Goal: Information Seeking & Learning: Learn about a topic

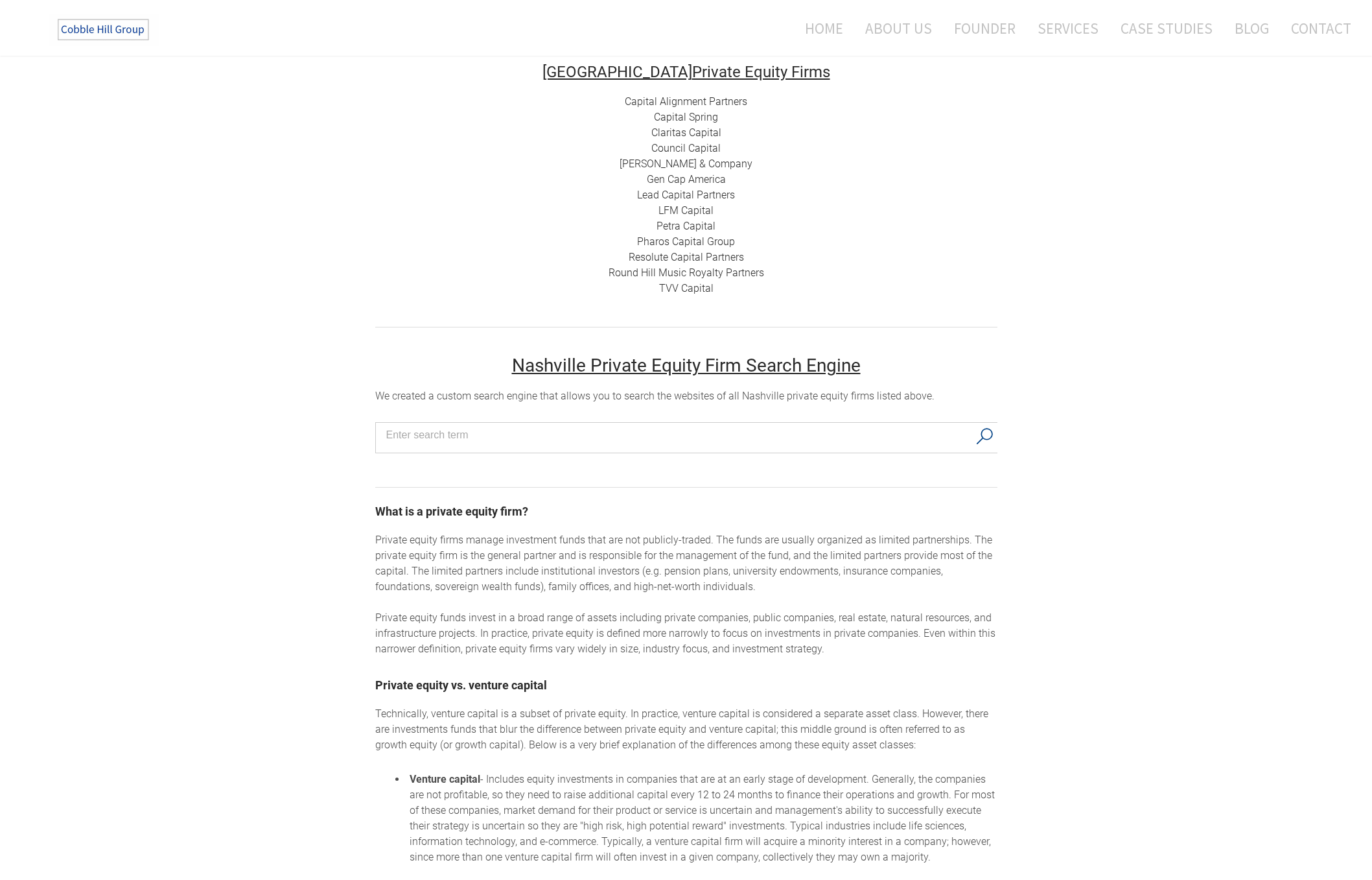
scroll to position [498, 0]
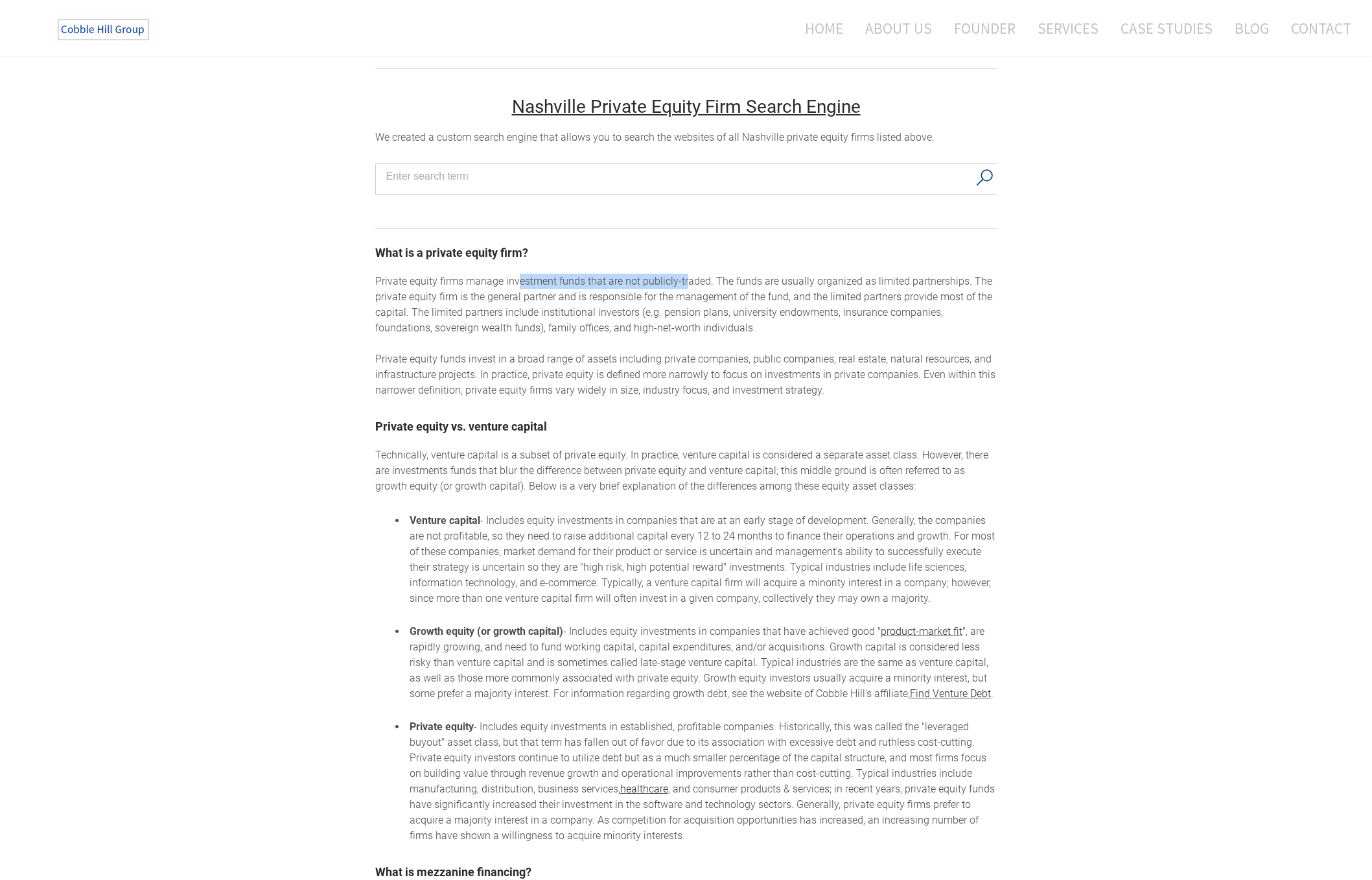
drag, startPoint x: 517, startPoint y: 285, endPoint x: 687, endPoint y: 287, distance: 170.0
click at [687, 287] on div "Private equity firms manage investment funds that are not publicly-traded. The …" at bounding box center [686, 336] width 622 height 125
click at [692, 286] on div "Private equity firms manage investment funds that are not publicly-traded. The …" at bounding box center [686, 336] width 622 height 125
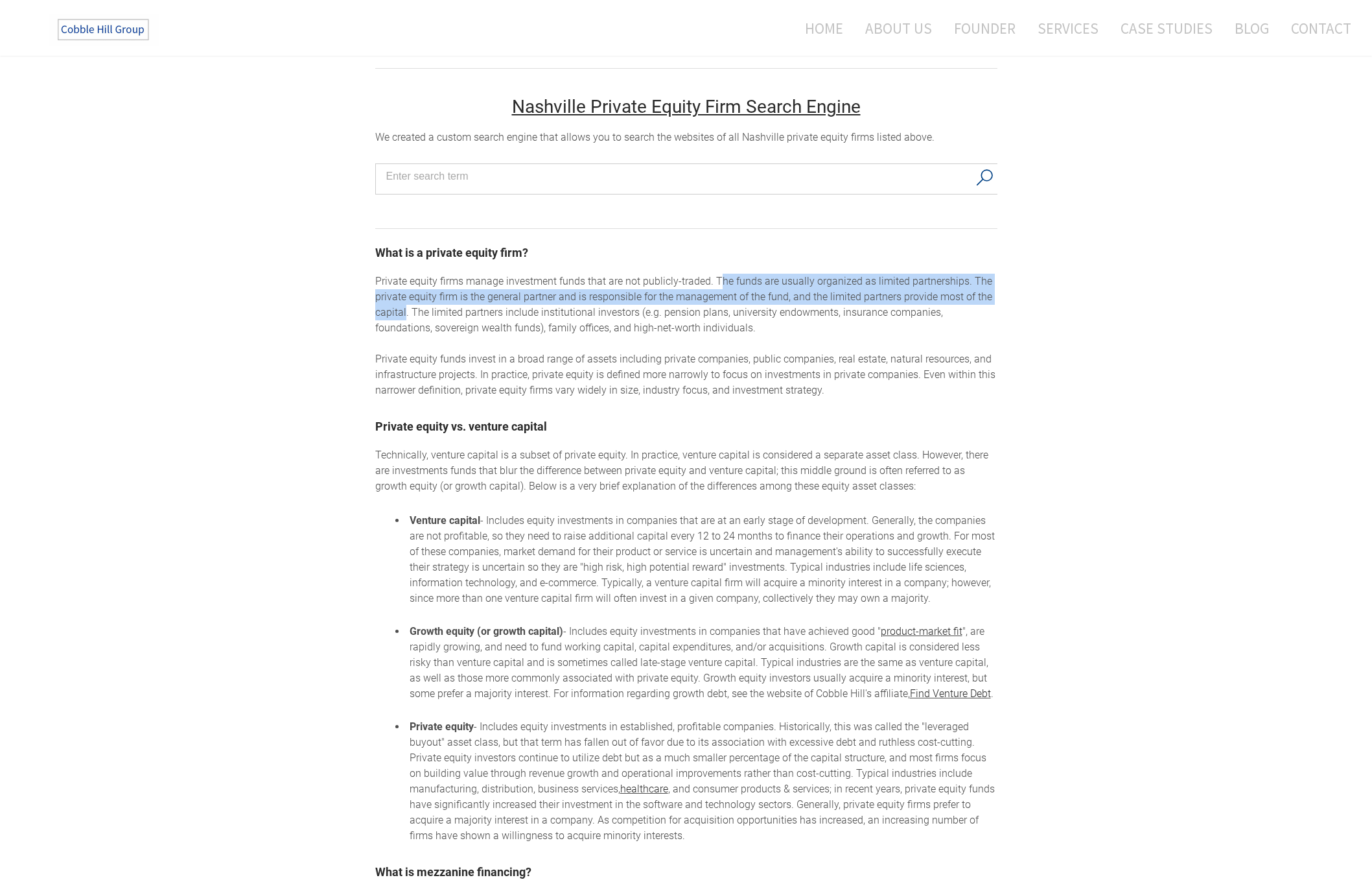
drag, startPoint x: 716, startPoint y: 285, endPoint x: 404, endPoint y: 318, distance: 313.7
click at [404, 318] on div "Private equity firms manage investment funds that are not publicly-traded. The …" at bounding box center [686, 336] width 622 height 125
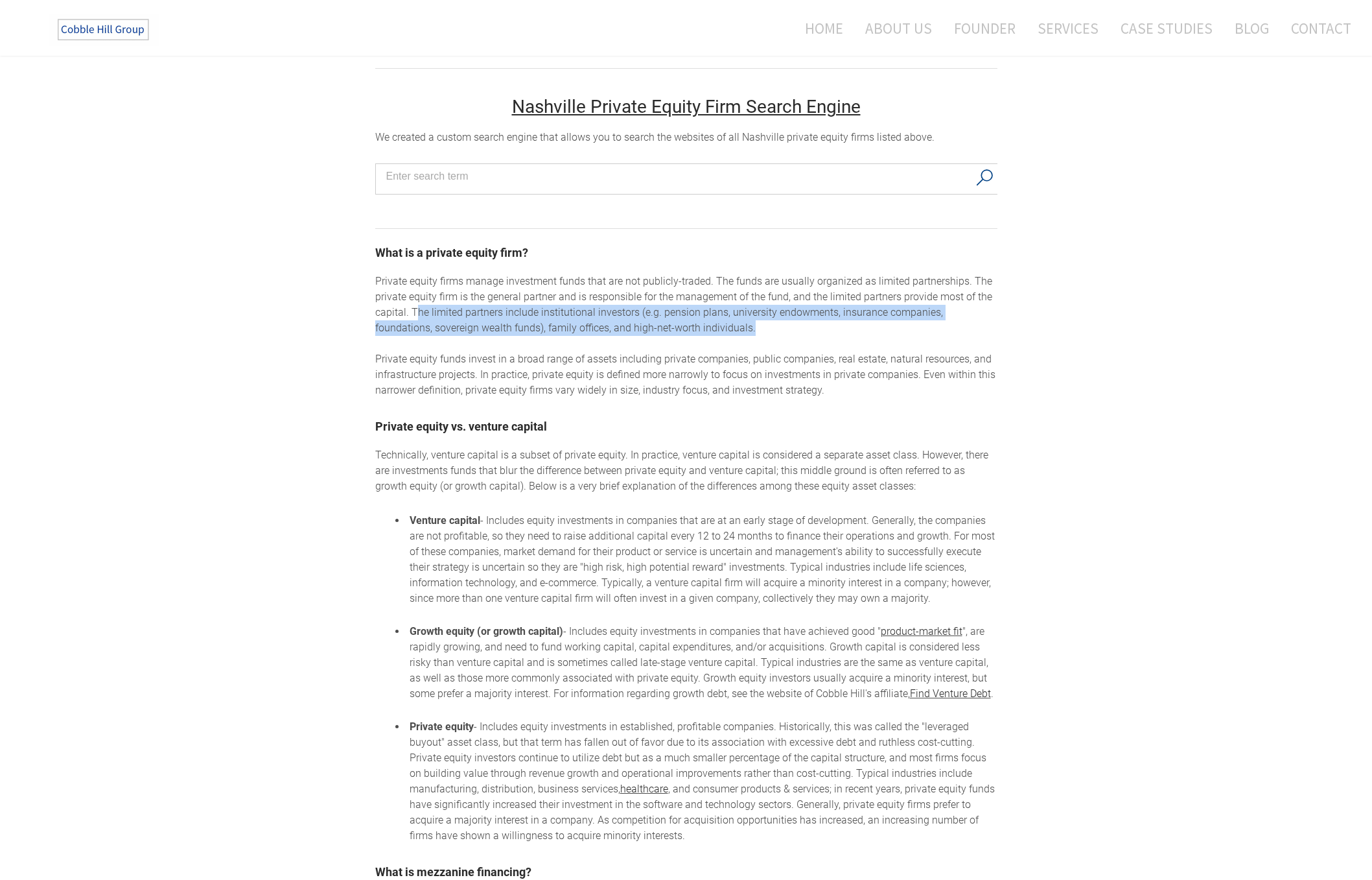
drag, startPoint x: 416, startPoint y: 317, endPoint x: 722, endPoint y: 339, distance: 306.8
click at [722, 339] on div "Private equity firms manage investment funds that are not publicly-traded. The …" at bounding box center [686, 336] width 622 height 125
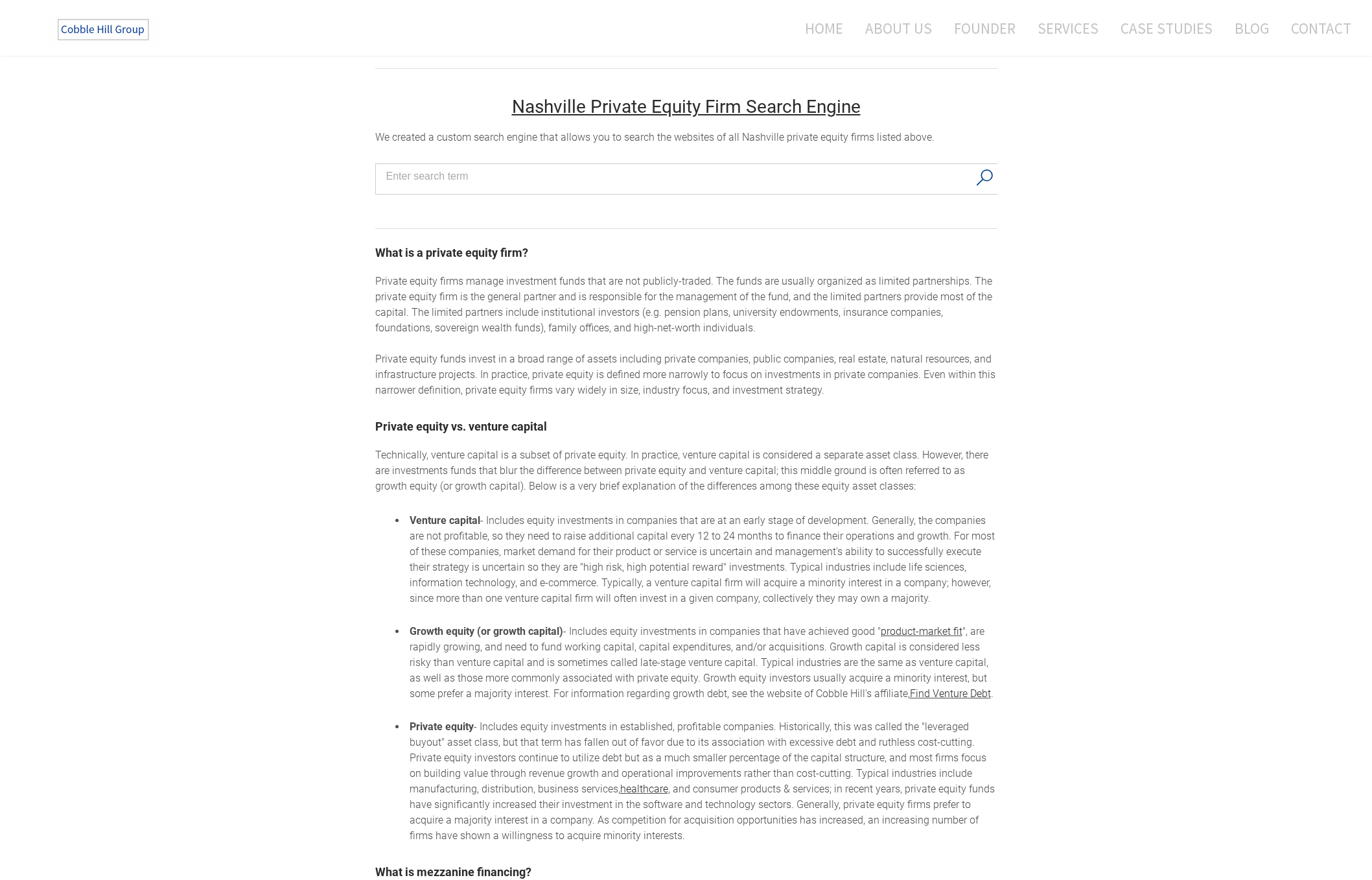
click at [548, 331] on div "Private equity firms manage investment funds that are not publicly-traded. The …" at bounding box center [686, 336] width 622 height 125
drag, startPoint x: 505, startPoint y: 329, endPoint x: 632, endPoint y: 348, distance: 128.4
click at [632, 348] on div "Private equity firms manage investment funds that are not publicly-traded. The …" at bounding box center [686, 336] width 622 height 125
click at [467, 371] on div "Private equity firms manage investment funds that are not publicly-traded. The …" at bounding box center [686, 336] width 622 height 125
drag, startPoint x: 370, startPoint y: 358, endPoint x: 517, endPoint y: 371, distance: 147.6
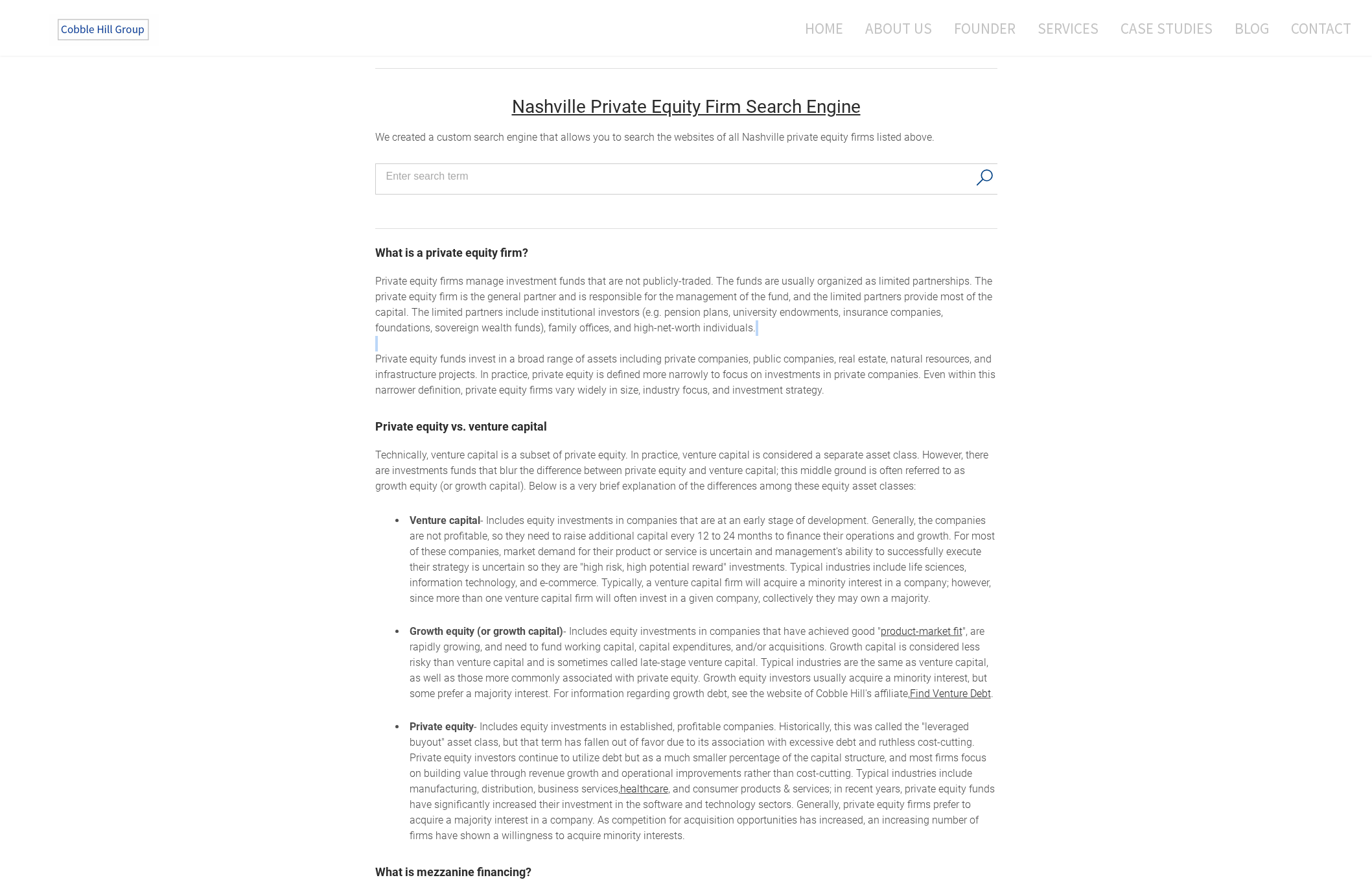
click at [557, 355] on div "Nashville Private Equity Firms Private equity firms in [GEOGRAPHIC_DATA] The Co…" at bounding box center [686, 391] width 1372 height 1618
drag, startPoint x: 477, startPoint y: 373, endPoint x: 625, endPoint y: 371, distance: 148.0
click at [625, 371] on div "Private equity firms manage investment funds that are not publicly-traded. The …" at bounding box center [686, 336] width 622 height 125
click at [604, 378] on div "Private equity firms manage investment funds that are not publicly-traded. The …" at bounding box center [686, 336] width 622 height 125
click at [593, 371] on div "Private equity firms manage investment funds that are not publicly-traded. The …" at bounding box center [686, 336] width 622 height 125
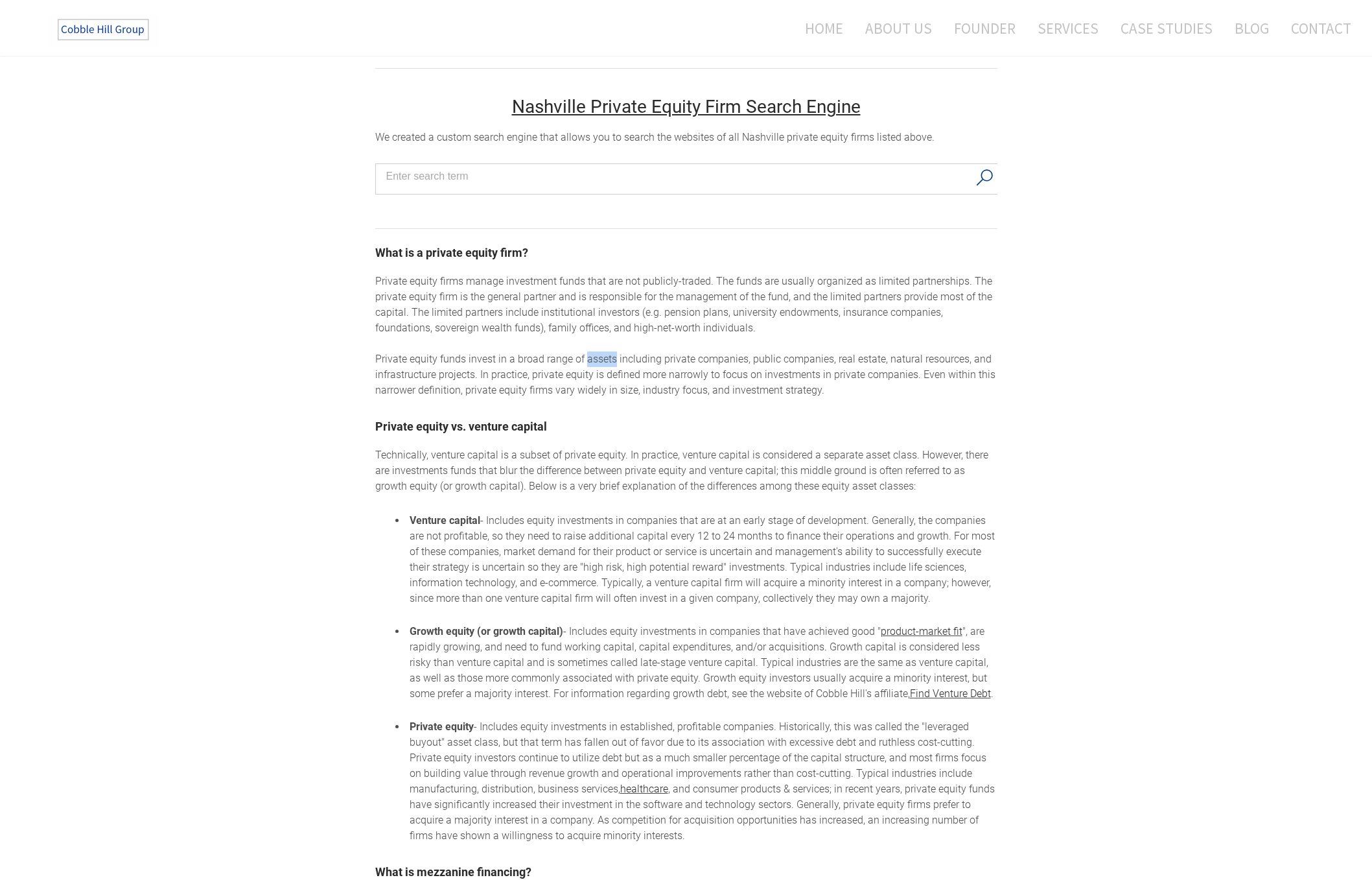
click at [593, 371] on div "Private equity firms manage investment funds that are not publicly-traded. The …" at bounding box center [686, 336] width 622 height 125
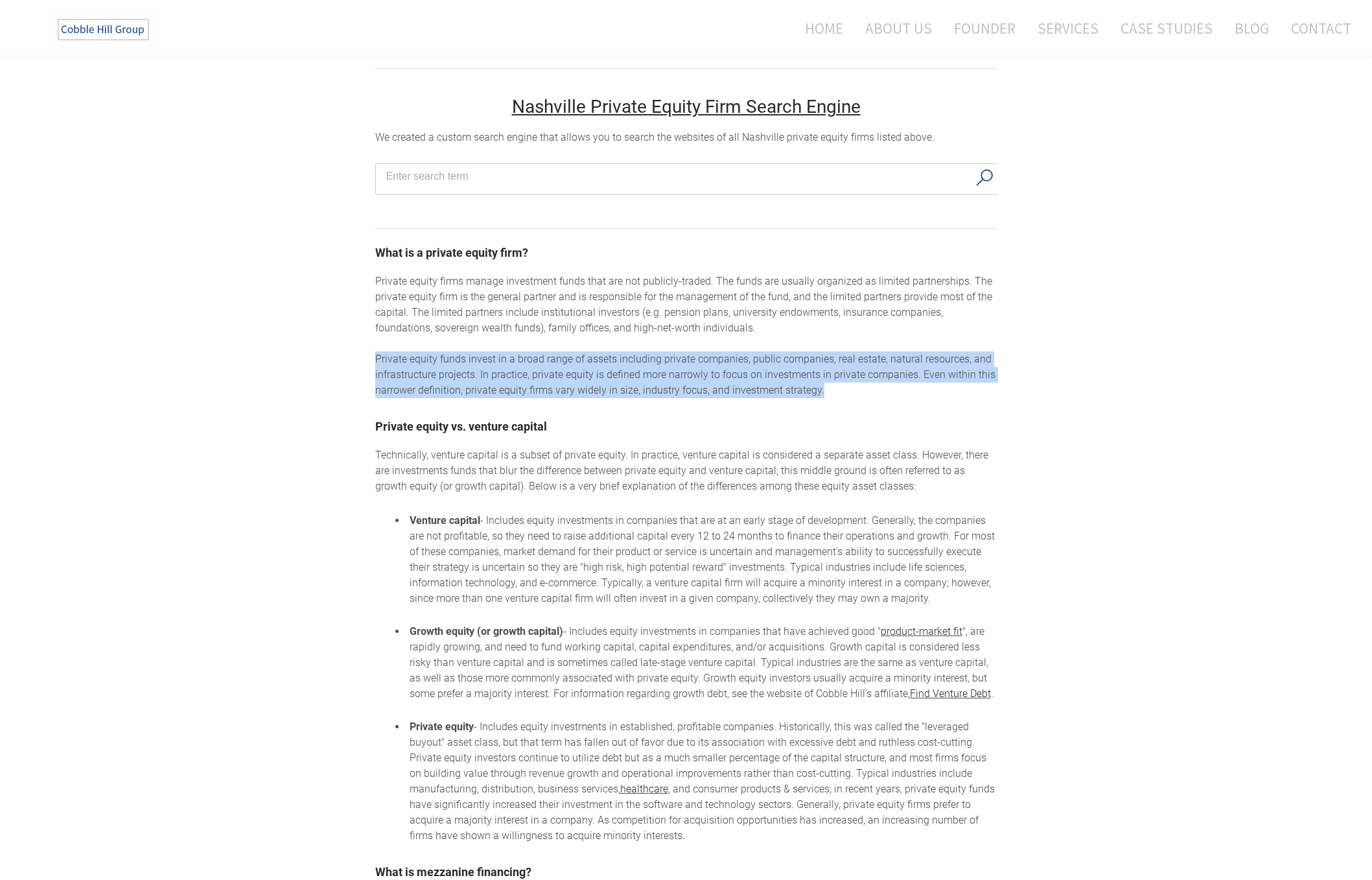
click at [593, 371] on div "Private equity firms manage investment funds that are not publicly-traded. The …" at bounding box center [686, 336] width 622 height 125
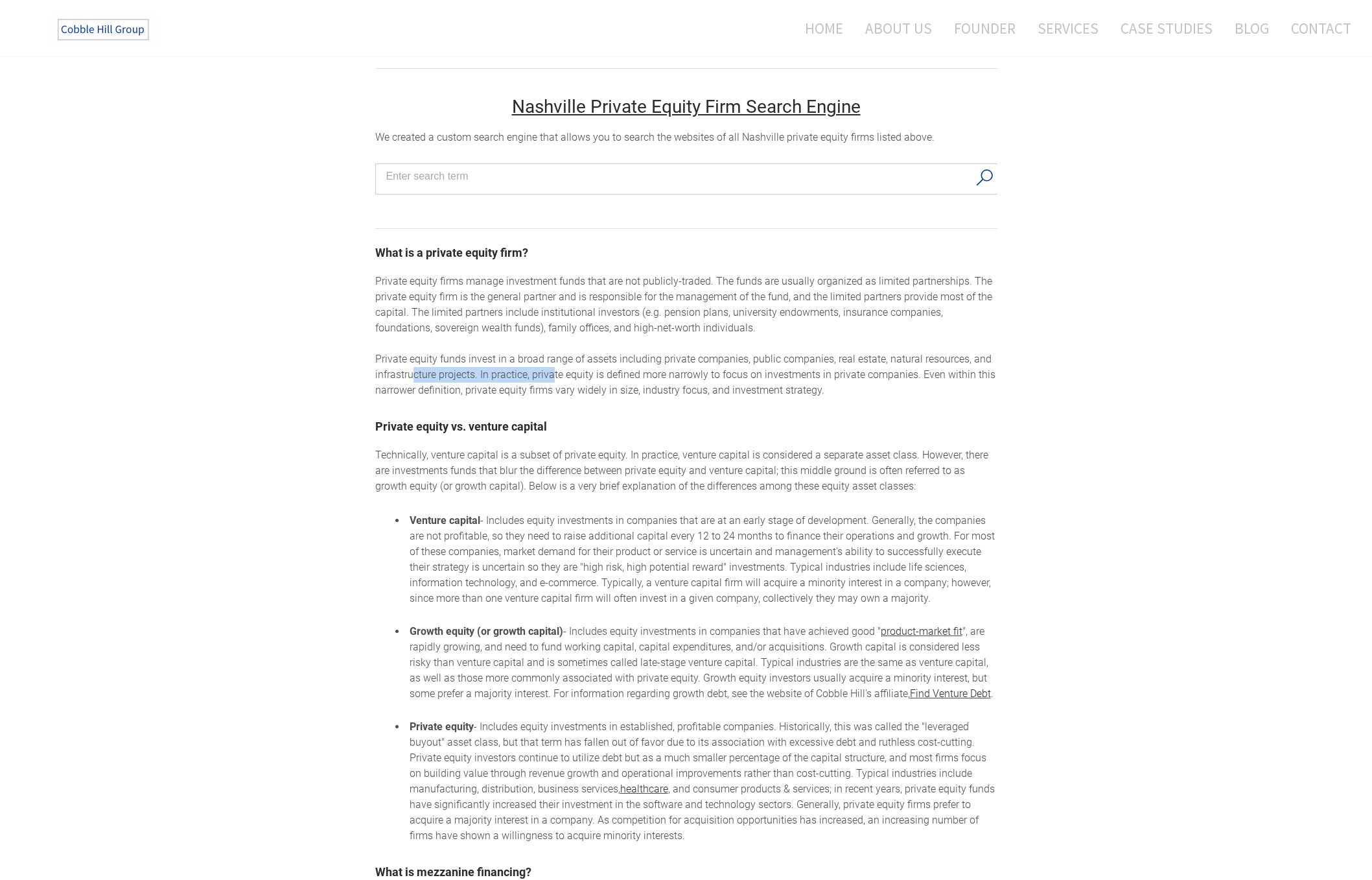
drag, startPoint x: 411, startPoint y: 383, endPoint x: 556, endPoint y: 380, distance: 145.0
click at [556, 379] on div "Private equity firms manage investment funds that are not publicly-traded. The …" at bounding box center [686, 336] width 622 height 125
click at [557, 381] on div "Private equity firms manage investment funds that are not publicly-traded. The …" at bounding box center [686, 336] width 622 height 125
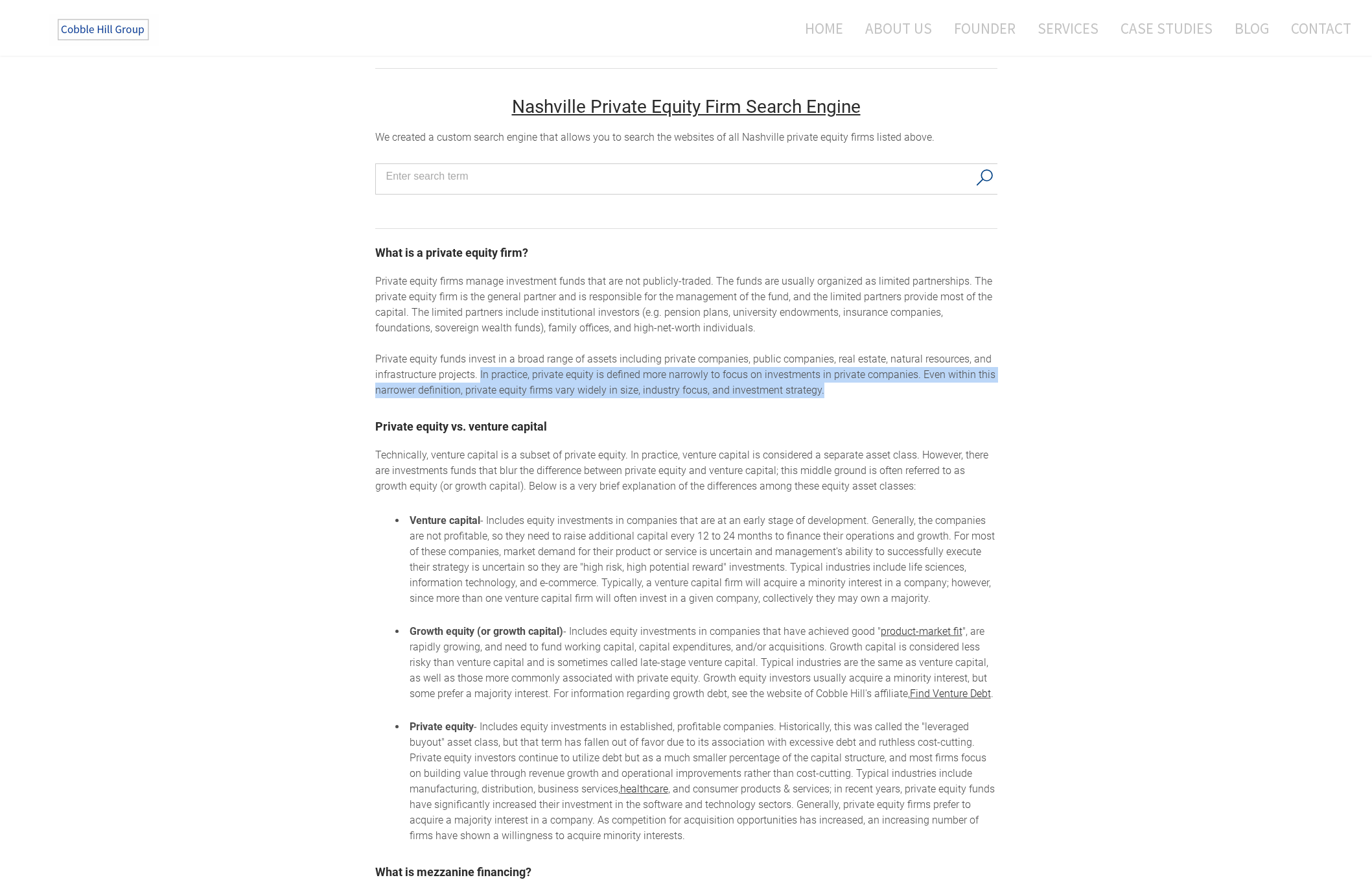
drag, startPoint x: 480, startPoint y: 382, endPoint x: 926, endPoint y: 392, distance: 446.1
click at [926, 392] on div "Private equity firms manage investment funds that are not publicly-traded. The …" at bounding box center [686, 336] width 622 height 125
click at [926, 391] on div "Private equity firms manage investment funds that are not publicly-traded. The …" at bounding box center [686, 336] width 622 height 125
drag, startPoint x: 456, startPoint y: 398, endPoint x: 779, endPoint y: 409, distance: 323.2
click at [779, 409] on div "Nashville Private Equity Firms Private equity firms in [GEOGRAPHIC_DATA] The Co…" at bounding box center [686, 388] width 622 height 1541
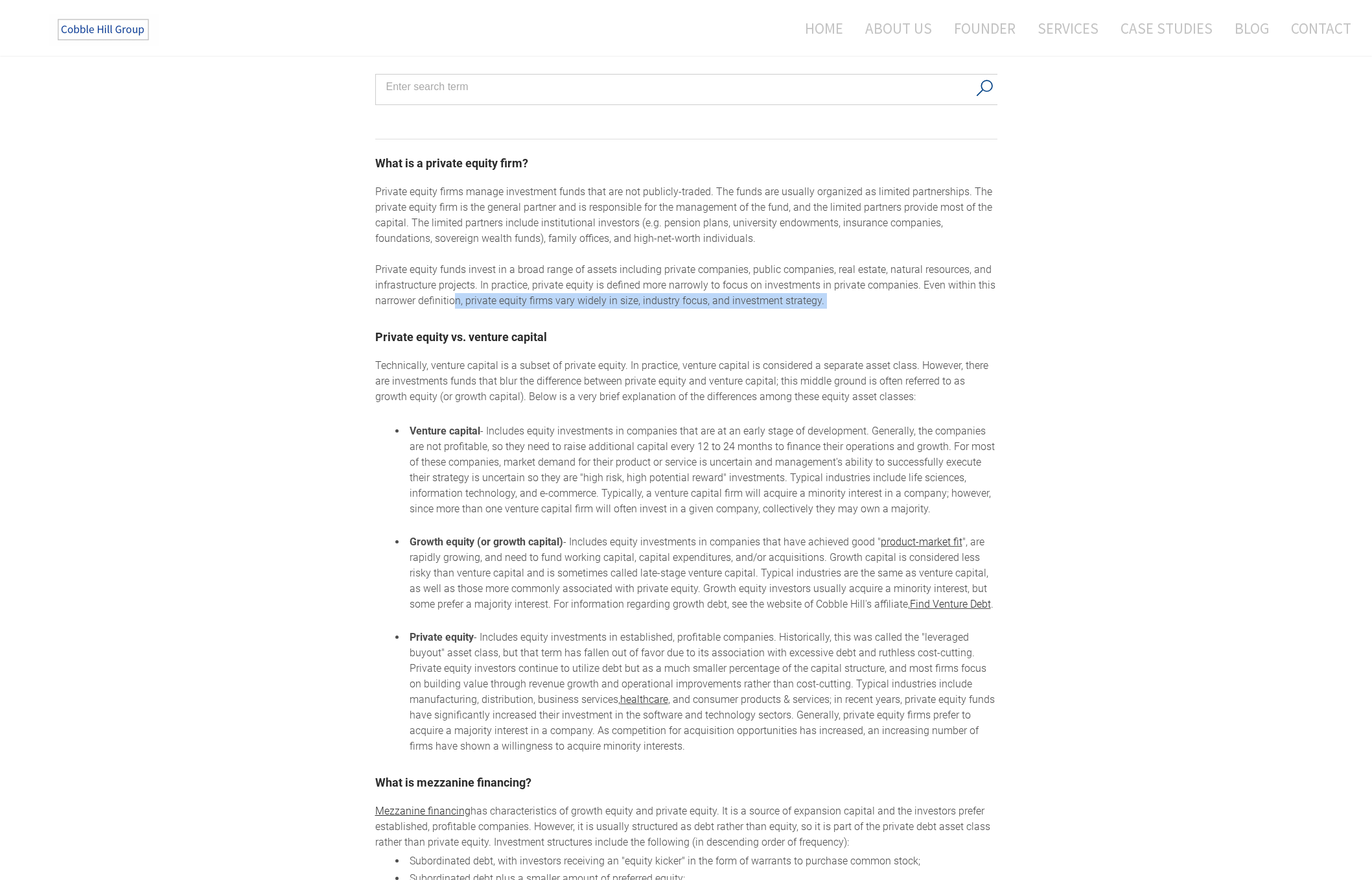
scroll to position [819, 0]
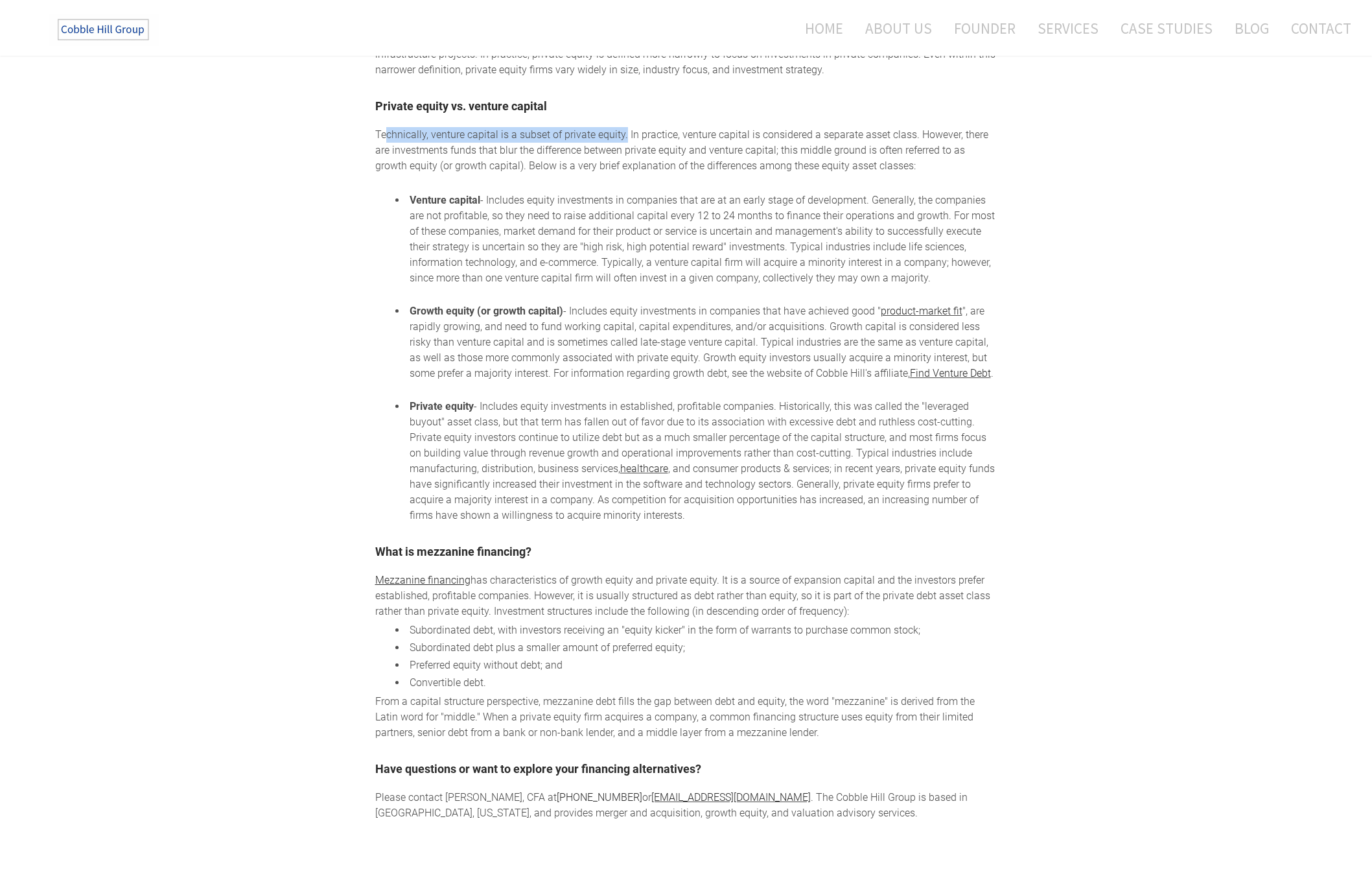
drag, startPoint x: 430, startPoint y: 142, endPoint x: 624, endPoint y: 139, distance: 194.0
click at [624, 139] on div "Technically, venture capital is a subset of private equity. In practice, ventur…" at bounding box center [686, 324] width 622 height 396
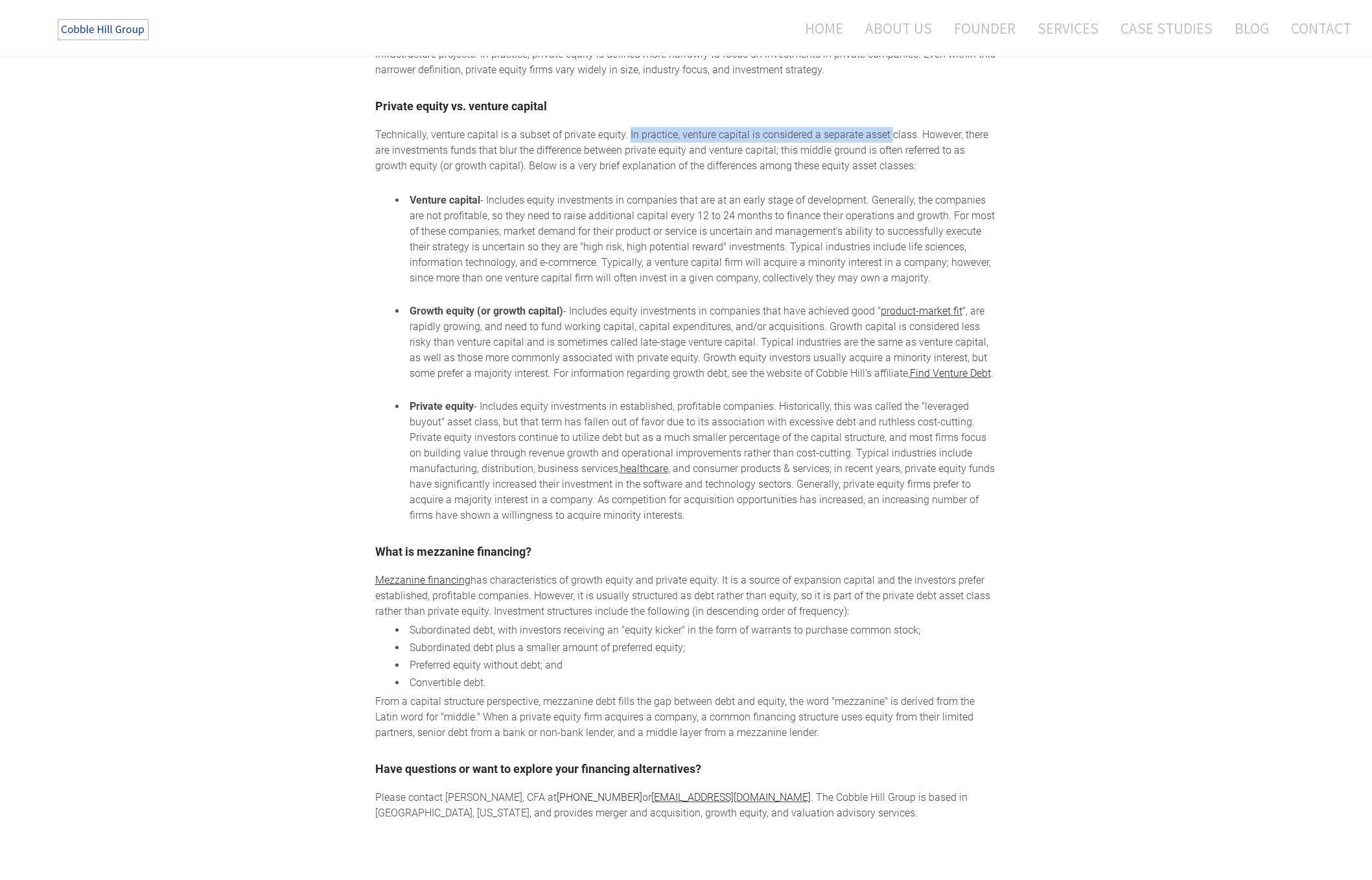
drag, startPoint x: 628, startPoint y: 139, endPoint x: 890, endPoint y: 146, distance: 262.1
click at [890, 146] on div "Technically, venture capital is a subset of private equity. In practice, ventur…" at bounding box center [686, 324] width 622 height 396
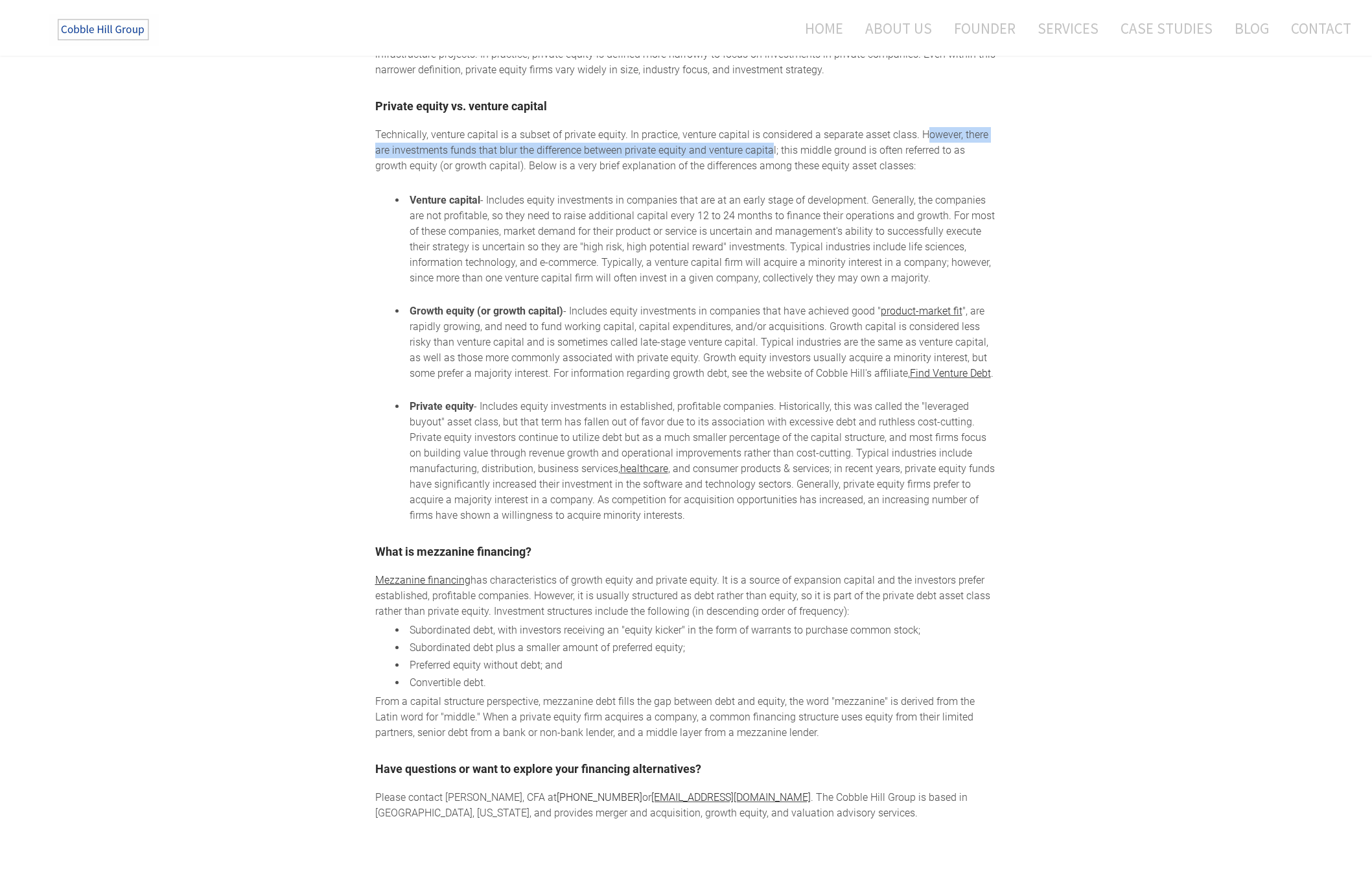
drag, startPoint x: 921, startPoint y: 140, endPoint x: 770, endPoint y: 151, distance: 151.4
click at [770, 151] on div "Technically, venture capital is a subset of private equity. In practice, ventur…" at bounding box center [686, 324] width 622 height 396
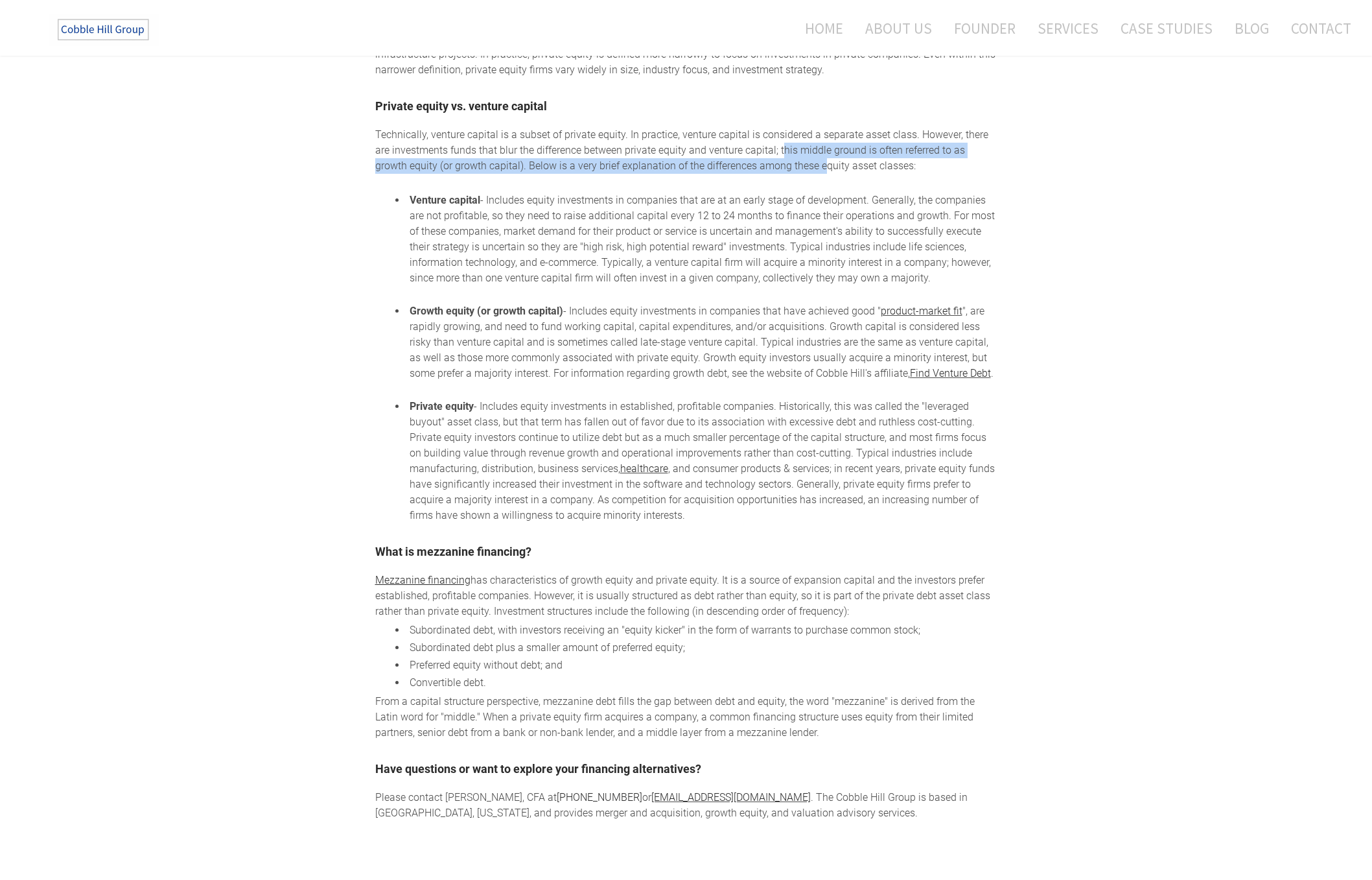
drag, startPoint x: 780, startPoint y: 151, endPoint x: 789, endPoint y: 170, distance: 21.0
click at [789, 170] on div "Technically, venture capital is a subset of private equity. In practice, ventur…" at bounding box center [686, 324] width 622 height 396
click at [590, 168] on div "Technically, venture capital is a subset of private equity. In practice, ventur…" at bounding box center [686, 324] width 622 height 396
drag, startPoint x: 489, startPoint y: 177, endPoint x: 838, endPoint y: 174, distance: 349.0
click at [838, 174] on div "Technically, venture capital is a subset of private equity. In practice, ventur…" at bounding box center [686, 324] width 622 height 396
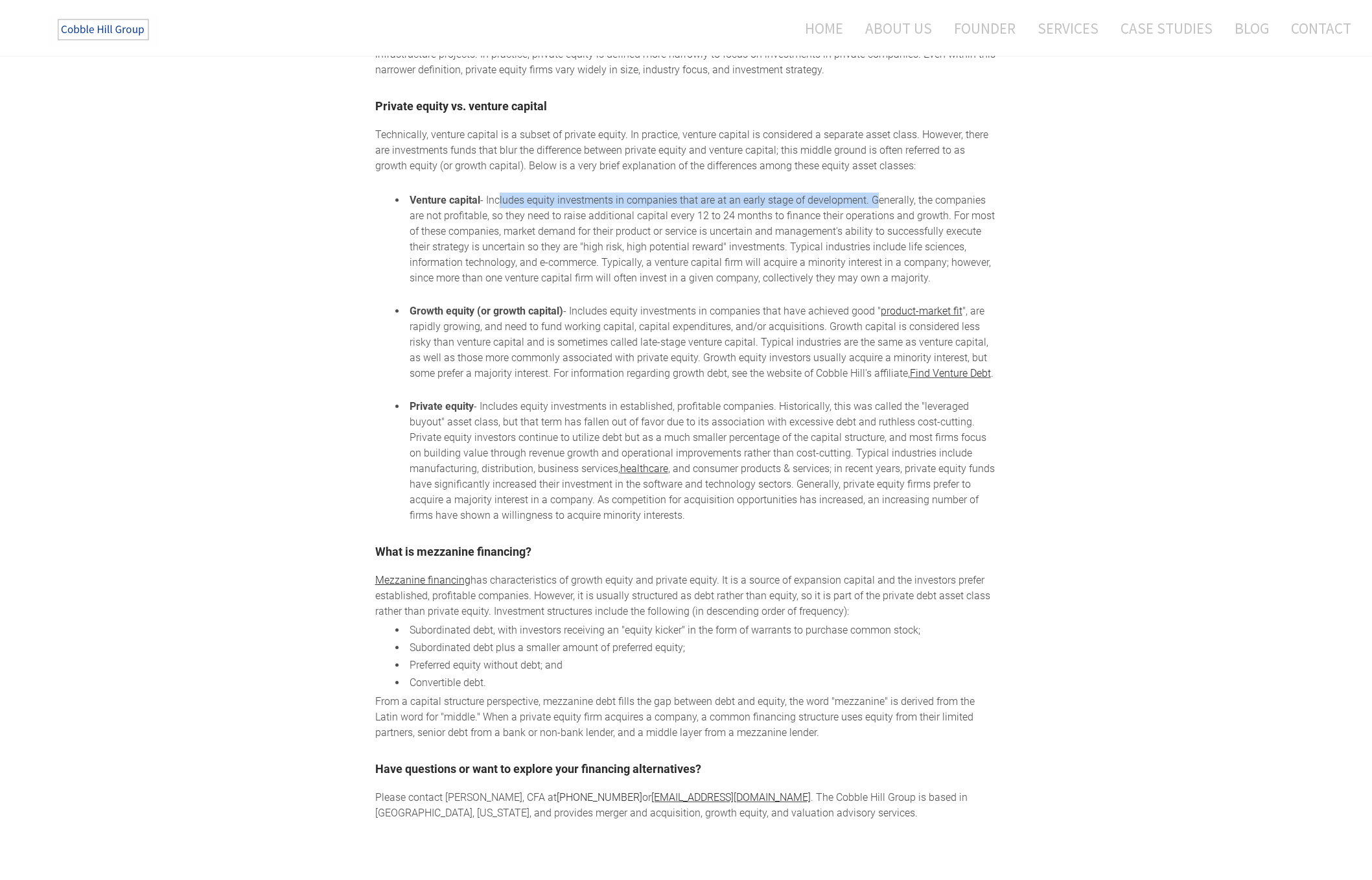
drag, startPoint x: 492, startPoint y: 210, endPoint x: 870, endPoint y: 205, distance: 378.0
click at [870, 205] on li "Venture capital - Includes equity investments in companies that are at an early…" at bounding box center [701, 247] width 591 height 109
drag, startPoint x: 874, startPoint y: 205, endPoint x: 981, endPoint y: 285, distance: 133.6
click at [981, 285] on li "Venture capital - Includes equity investments in companies that are at an early…" at bounding box center [701, 247] width 591 height 109
click at [651, 321] on li "Growth equity (or growth capital) - Includes equity investments in companies th…" at bounding box center [701, 350] width 591 height 94
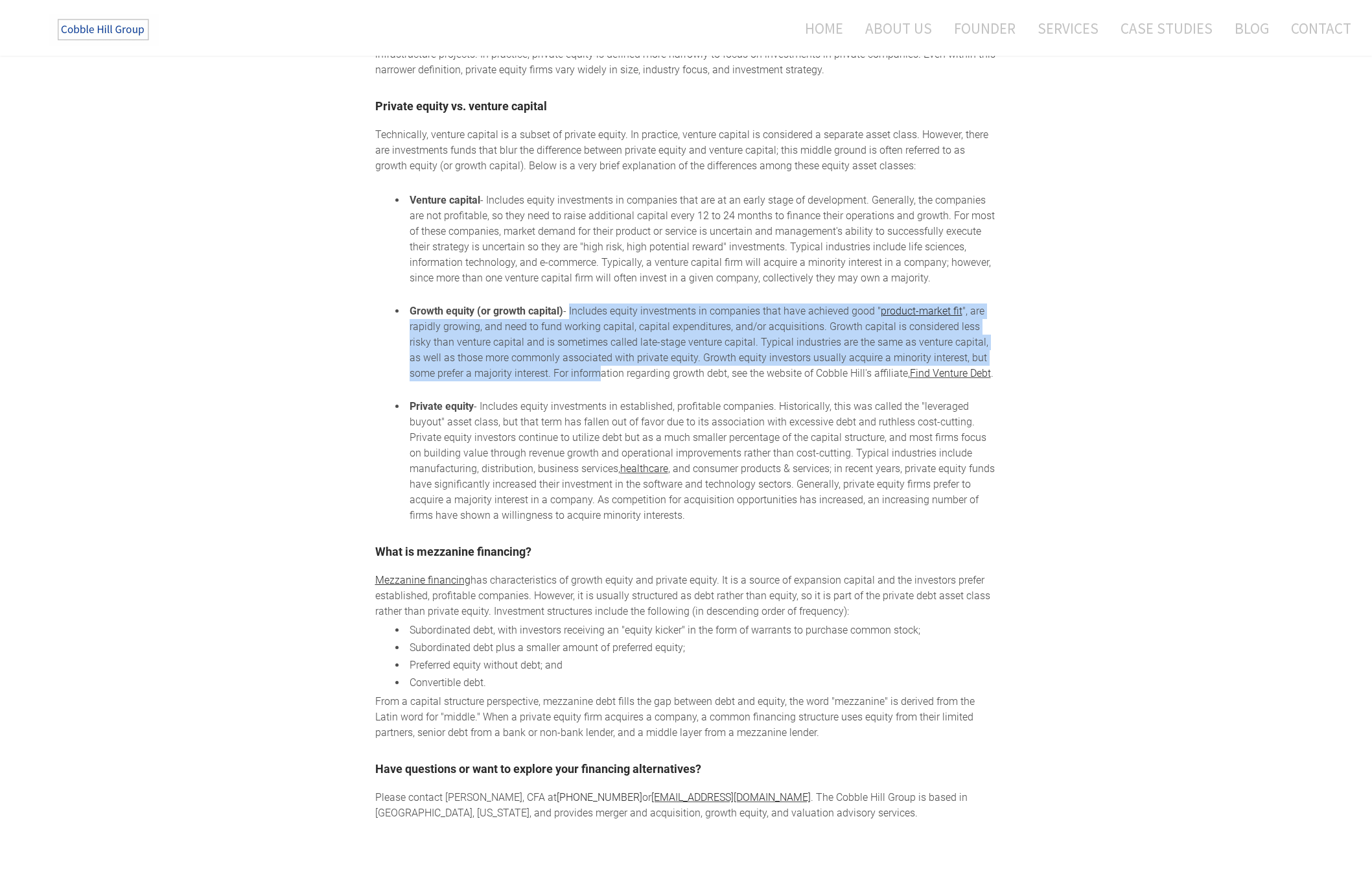
drag, startPoint x: 566, startPoint y: 320, endPoint x: 566, endPoint y: 379, distance: 59.0
click at [572, 377] on li "Growth equity (or growth capital) - Includes equity investments in companies th…" at bounding box center [701, 350] width 591 height 94
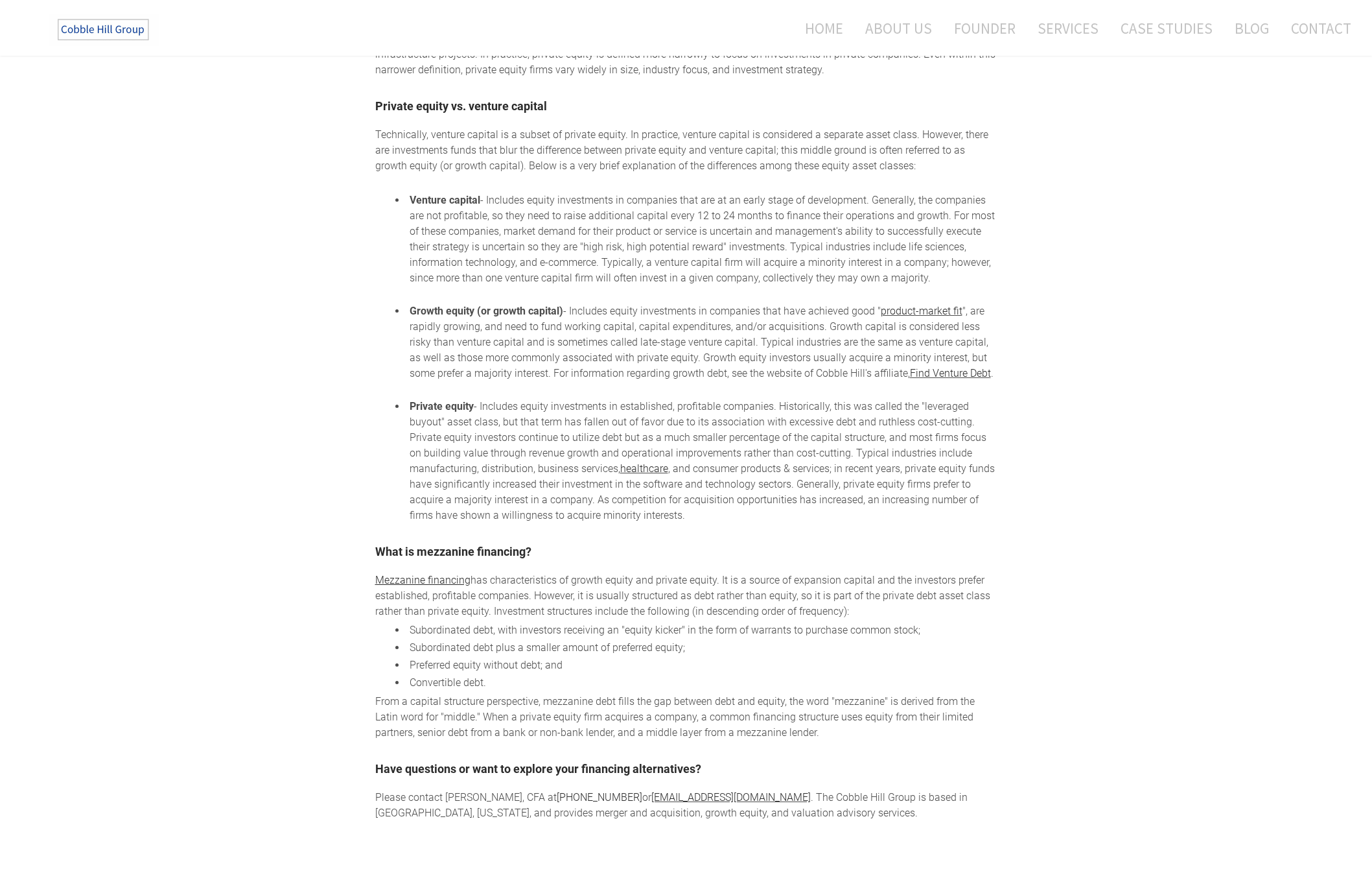
click at [504, 407] on li "Private equity - Includes equity investments in established, profitable compani…" at bounding box center [701, 461] width 591 height 125
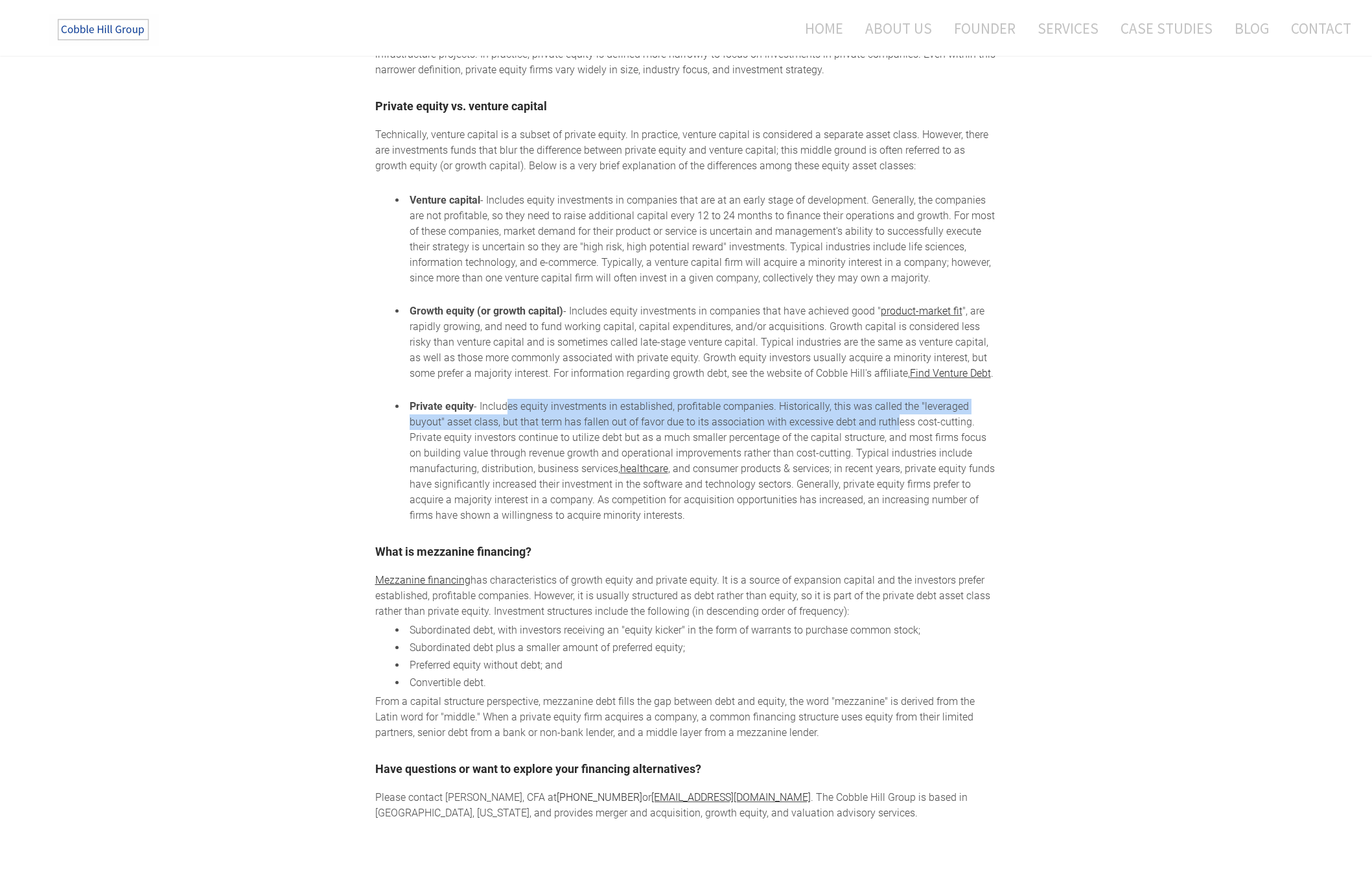
drag, startPoint x: 575, startPoint y: 399, endPoint x: 890, endPoint y: 433, distance: 316.8
click at [890, 433] on li "Private equity - Includes equity investments in established, profitable compani…" at bounding box center [701, 461] width 591 height 125
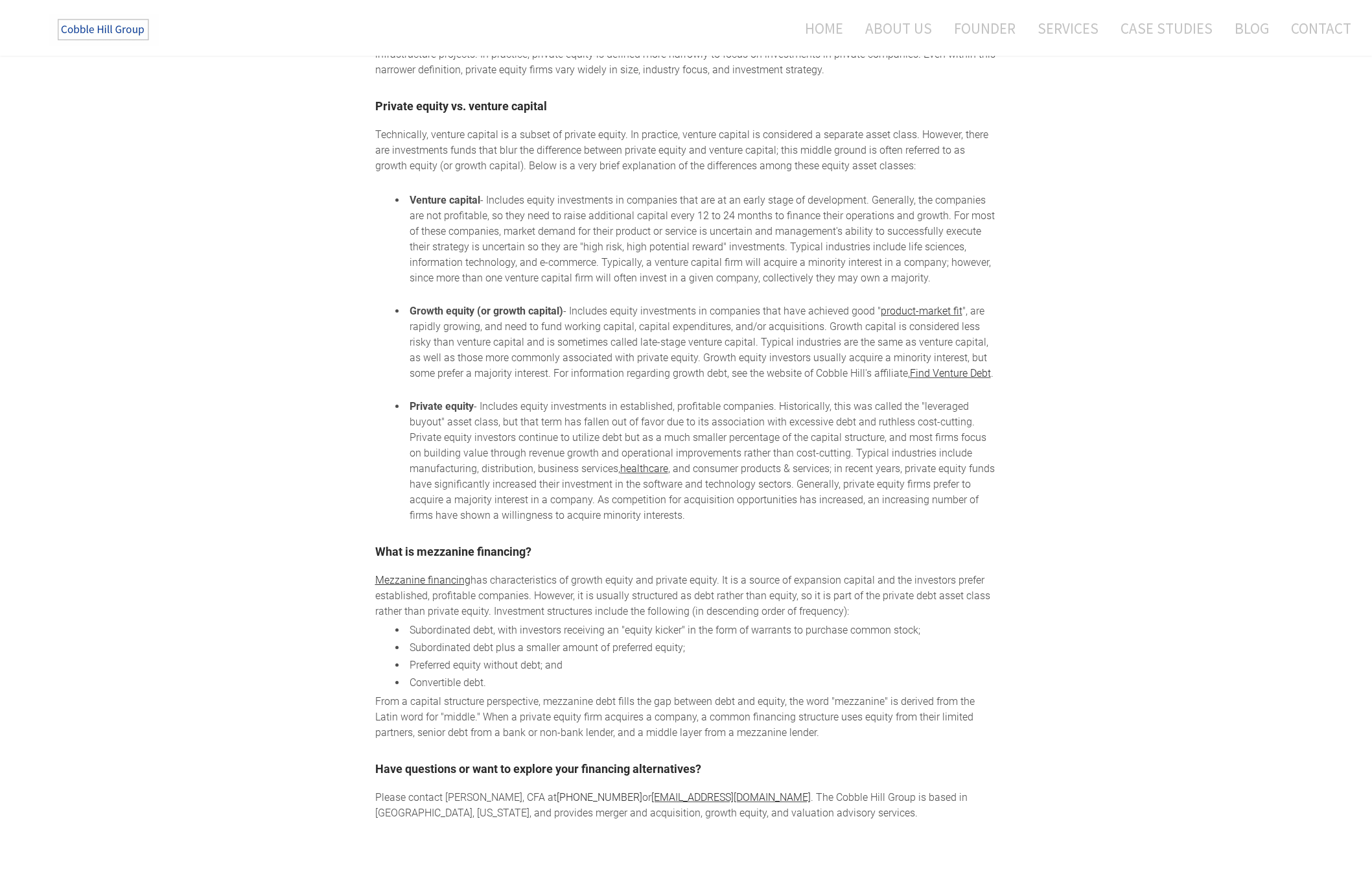
click at [761, 440] on li "Private equity - Includes equity investments in established, profitable compani…" at bounding box center [701, 461] width 591 height 125
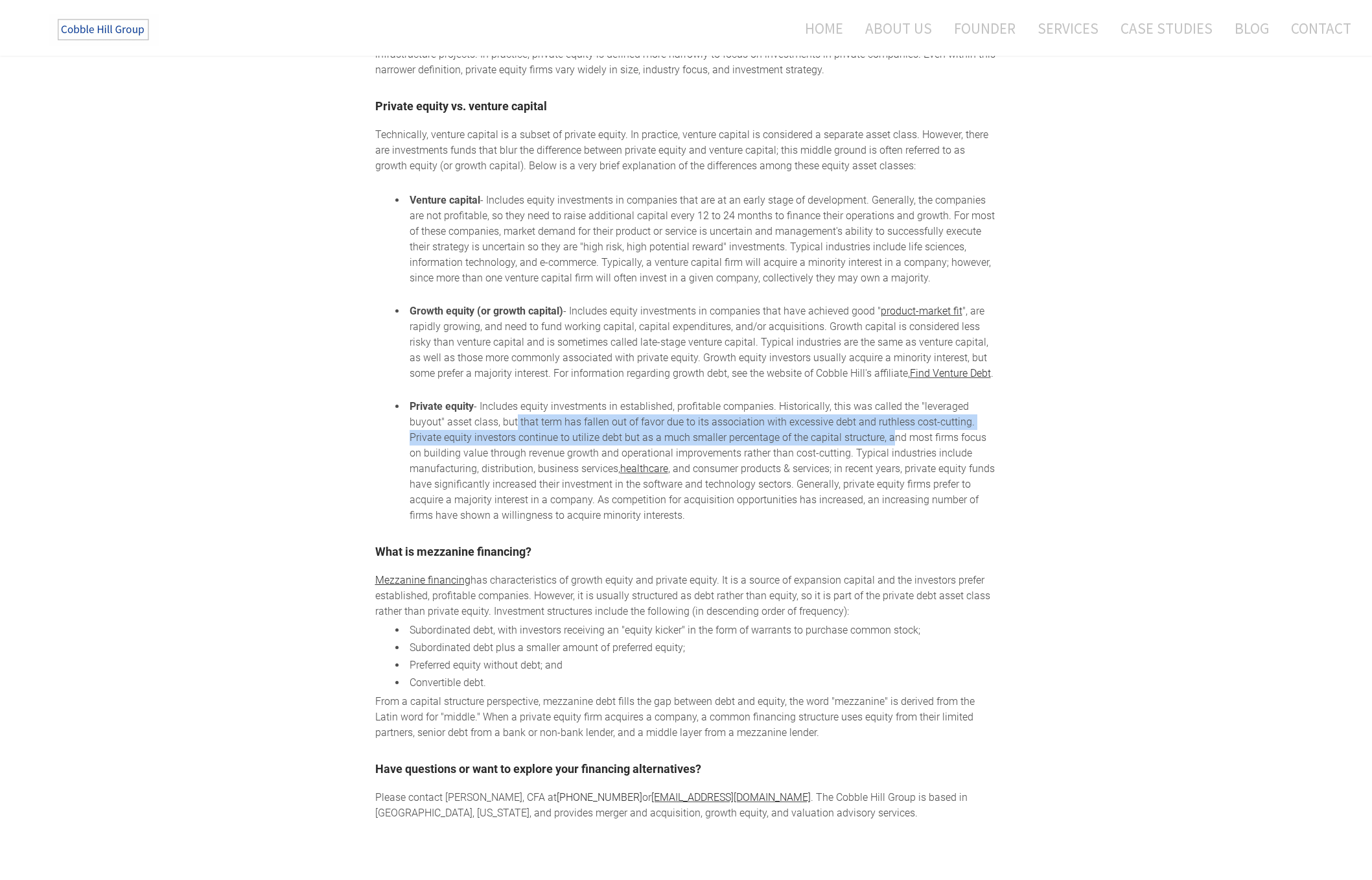
drag, startPoint x: 509, startPoint y: 433, endPoint x: 884, endPoint y: 444, distance: 375.2
click at [884, 444] on li "Private equity - Includes equity investments in established, profitable compani…" at bounding box center [701, 461] width 591 height 125
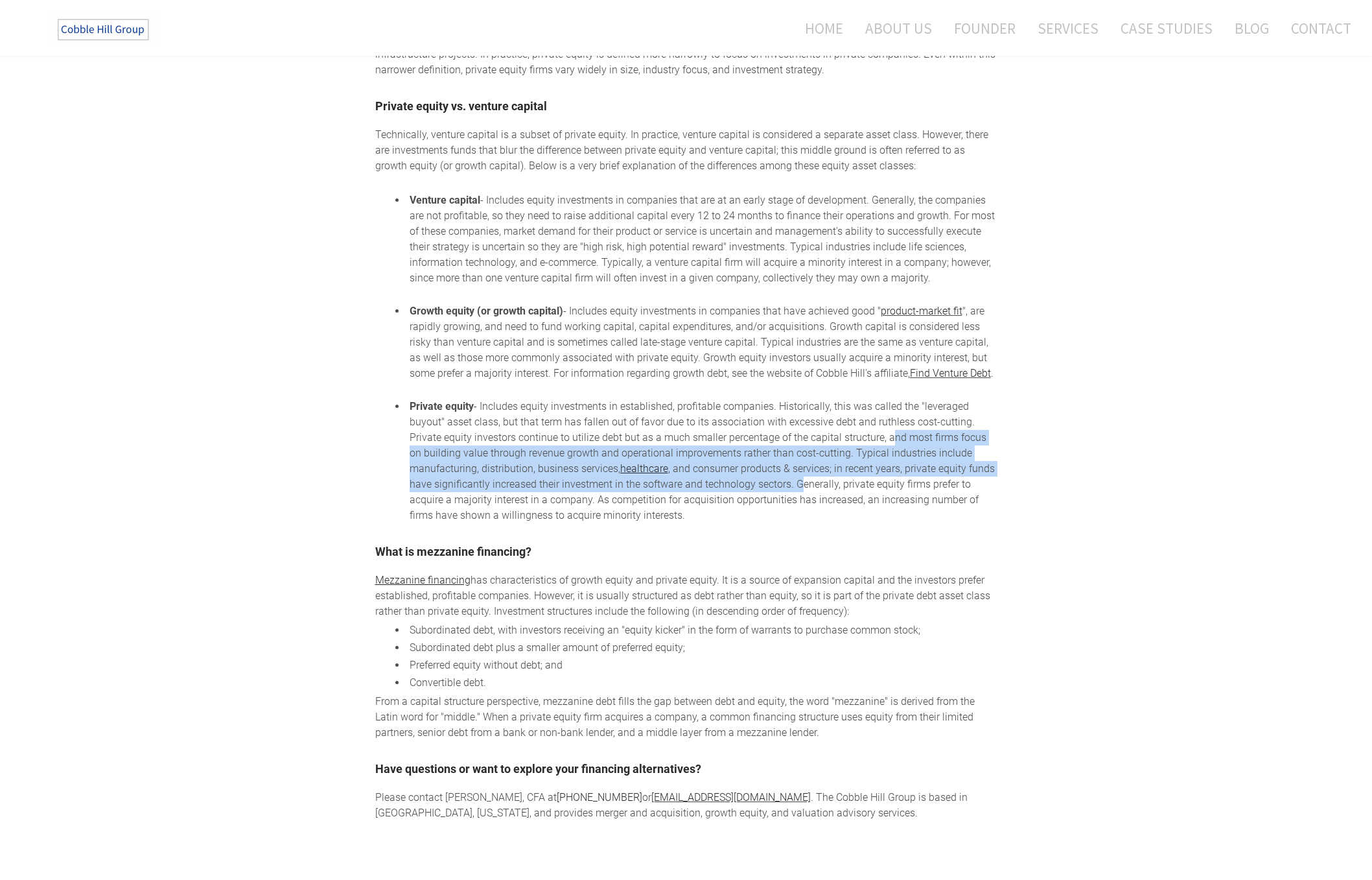
drag, startPoint x: 888, startPoint y: 445, endPoint x: 798, endPoint y: 494, distance: 102.5
click at [798, 494] on li "Private equity - Includes equity investments in established, profitable compani…" at bounding box center [701, 461] width 591 height 125
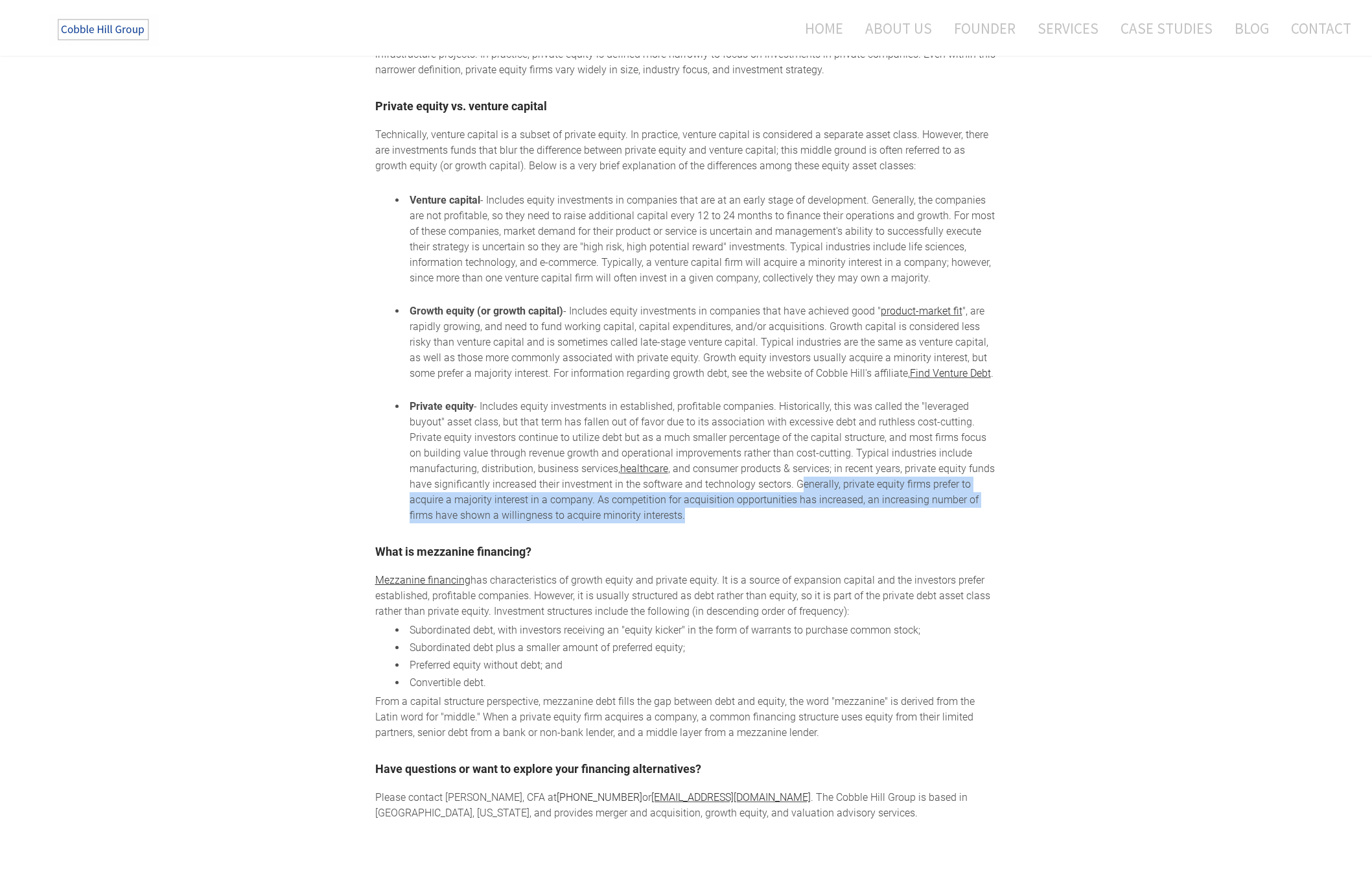
drag, startPoint x: 798, startPoint y: 494, endPoint x: 801, endPoint y: 526, distance: 32.1
click at [801, 523] on li "Private equity - Includes equity investments in established, profitable compani…" at bounding box center [701, 461] width 591 height 125
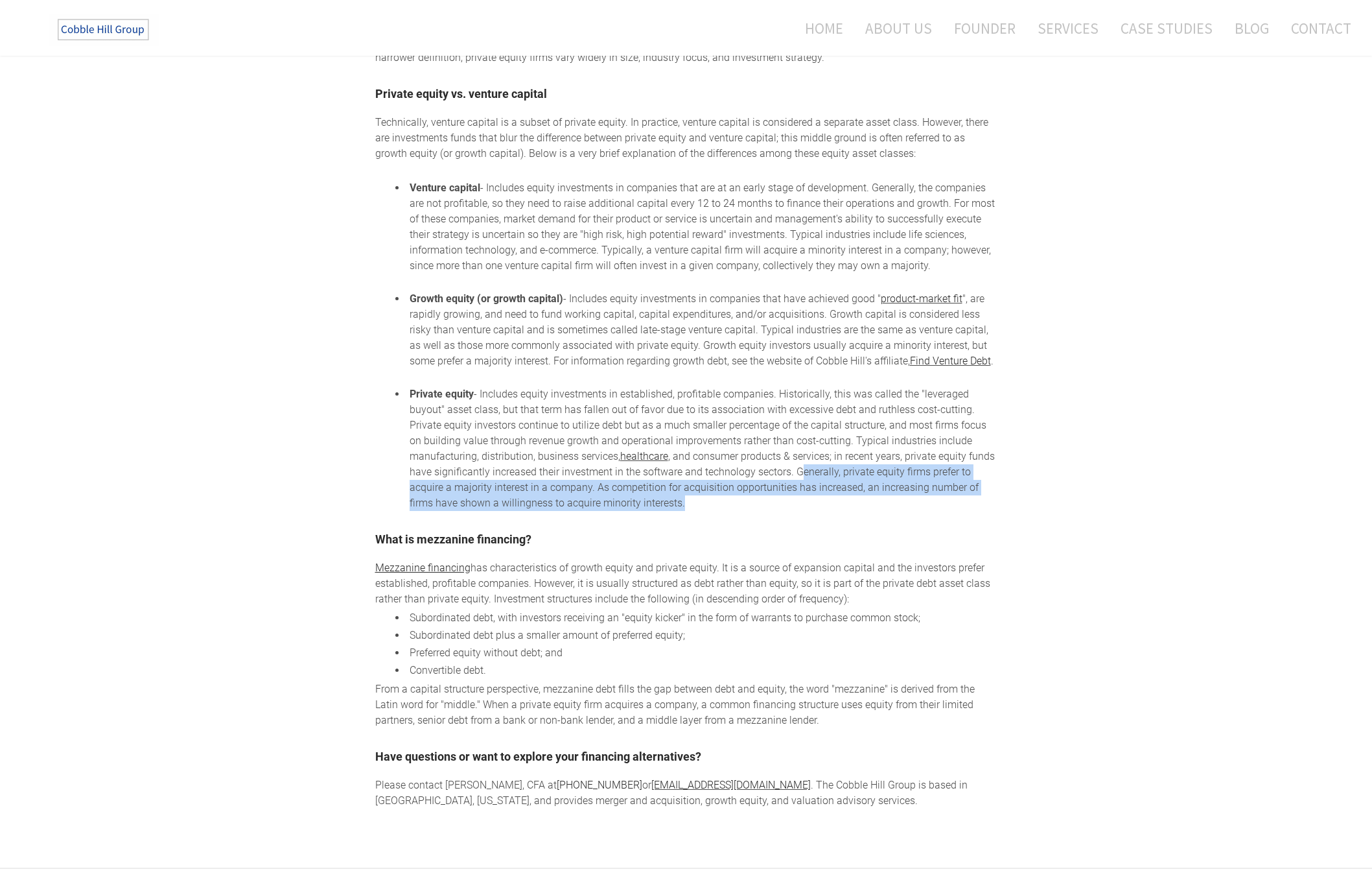
scroll to position [889, 0]
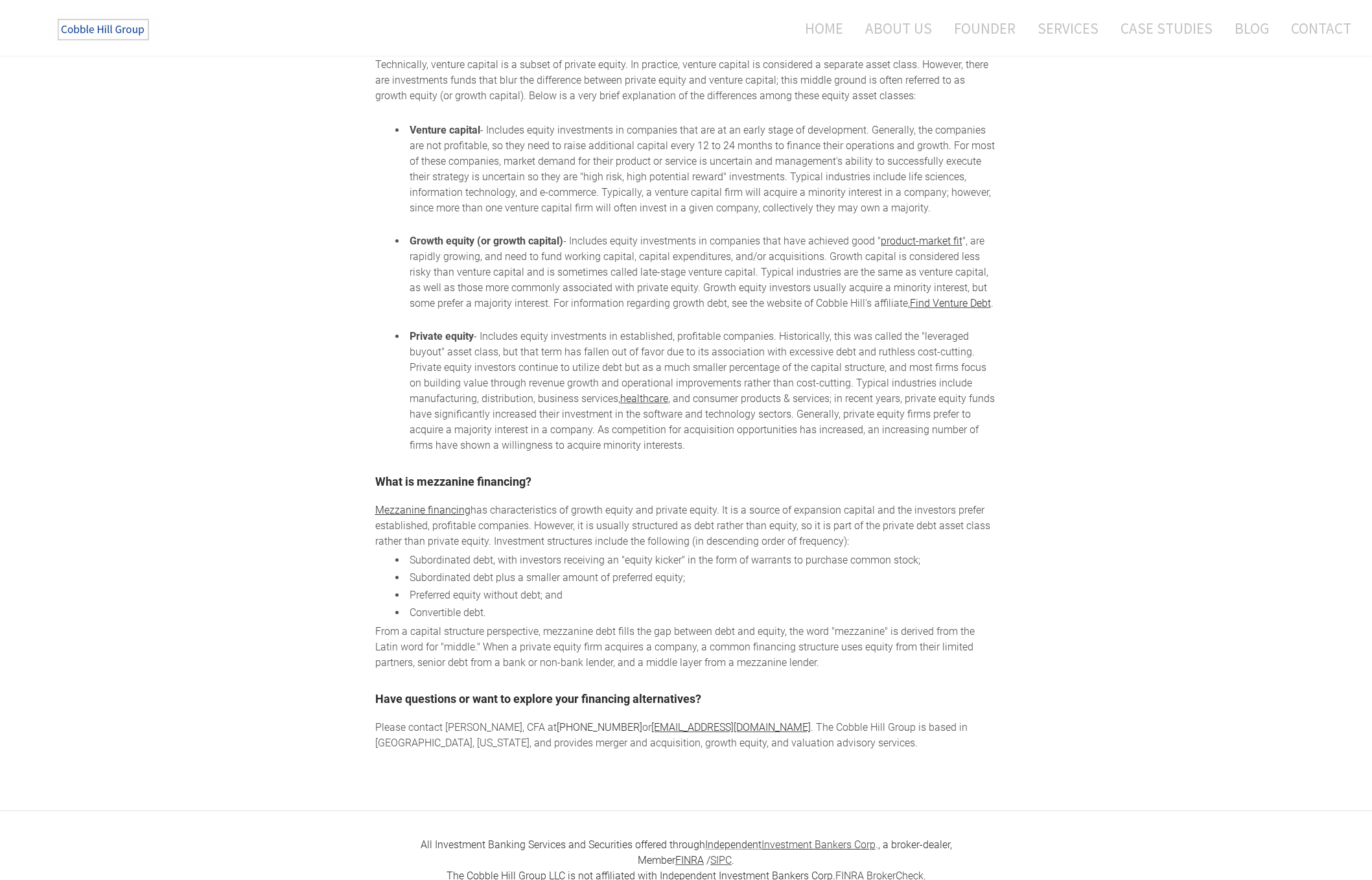
drag, startPoint x: 591, startPoint y: 435, endPoint x: 712, endPoint y: 460, distance: 123.6
click at [712, 453] on li "Private equity - Includes equity investments in established, profitable compani…" at bounding box center [701, 391] width 591 height 125
drag, startPoint x: 626, startPoint y: 437, endPoint x: 729, endPoint y: 465, distance: 106.7
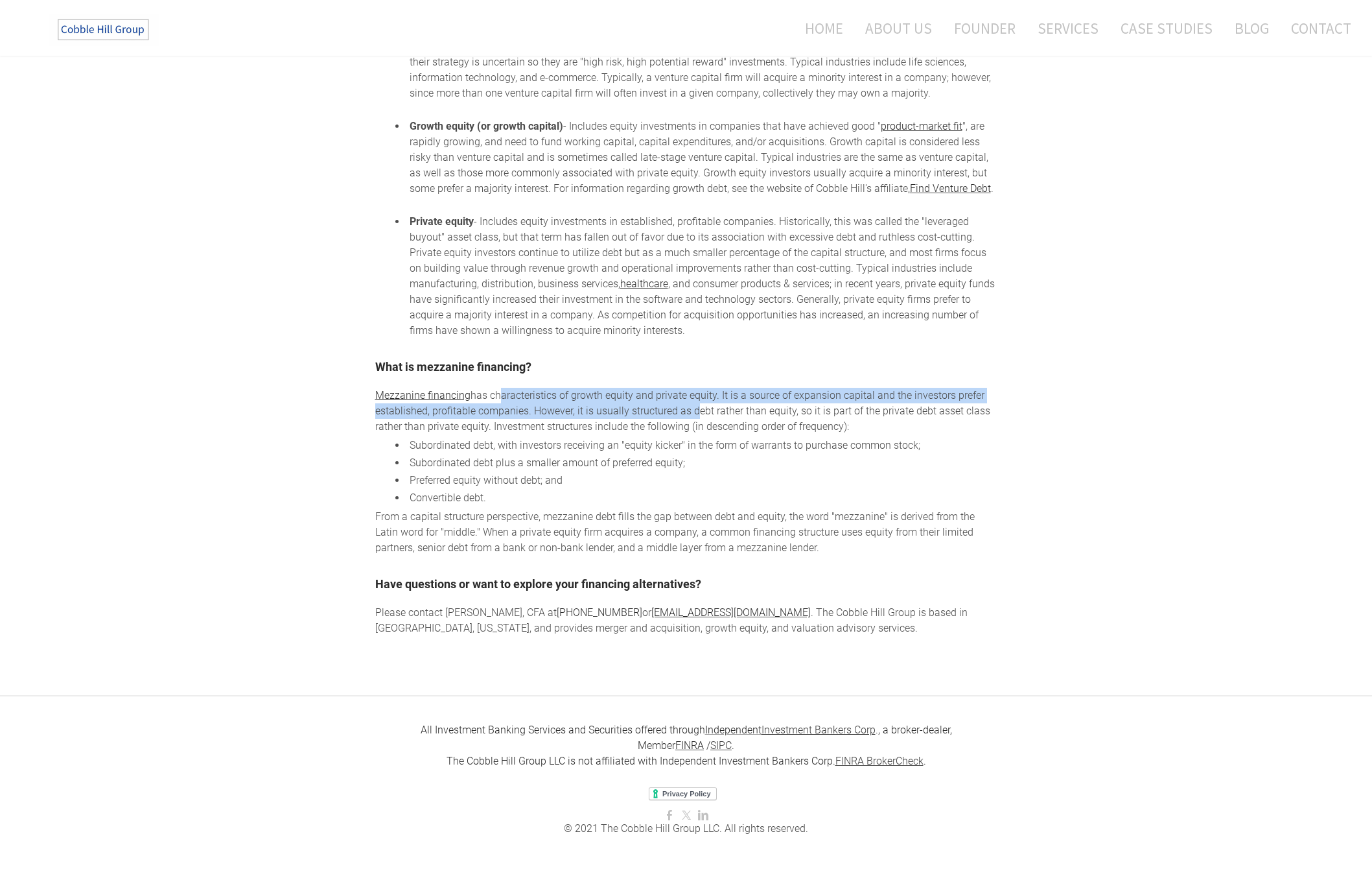
drag, startPoint x: 493, startPoint y: 397, endPoint x: 692, endPoint y: 402, distance: 199.1
click at [691, 402] on div "​ Mezzanine financing has characteristics of growth equity and private equity. …" at bounding box center [686, 472] width 622 height 168
click at [692, 400] on div "​ Mezzanine financing has characteristics of growth equity and private equity. …" at bounding box center [686, 472] width 622 height 168
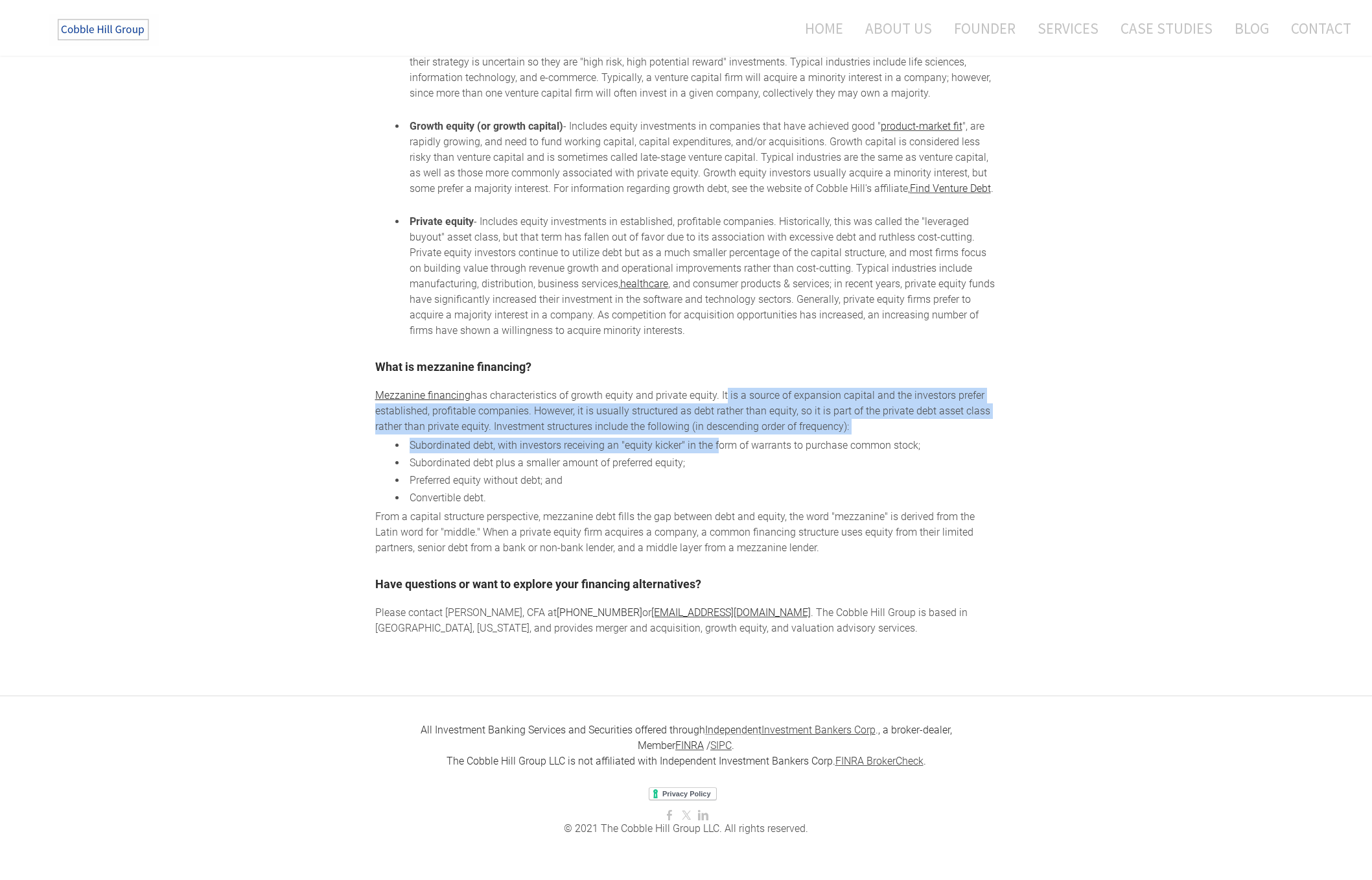
drag, startPoint x: 723, startPoint y: 391, endPoint x: 714, endPoint y: 442, distance: 51.8
click at [714, 442] on div "​ Mezzanine financing has characteristics of growth equity and private equity. …" at bounding box center [686, 472] width 622 height 168
click at [635, 447] on li "Subordinated debt, with investors receiving an "equity kicker" in the form of w…" at bounding box center [701, 445] width 591 height 15
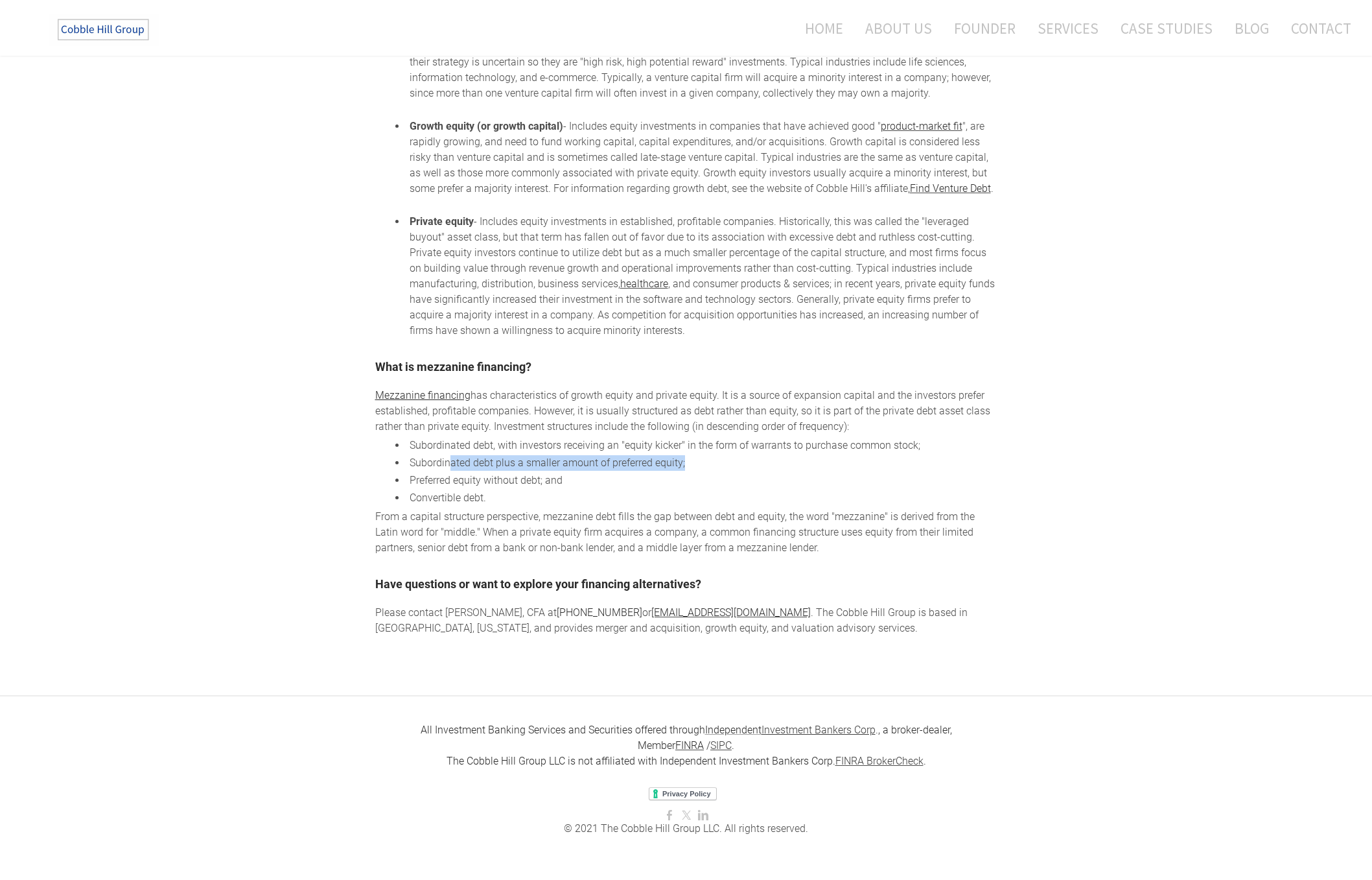
drag, startPoint x: 449, startPoint y: 459, endPoint x: 684, endPoint y: 470, distance: 235.3
click at [684, 470] on li "Subordinated debt plus a smaller amount of preferred equity;" at bounding box center [701, 462] width 591 height 15
click at [580, 467] on li "Subordinated debt plus a smaller amount of preferred equity;" at bounding box center [701, 462] width 591 height 15
drag, startPoint x: 395, startPoint y: 451, endPoint x: 703, endPoint y: 465, distance: 308.3
click at [703, 465] on ul "Subordinated debt, with investors receiving an "equity kicker" in the form of w…" at bounding box center [686, 472] width 622 height 68
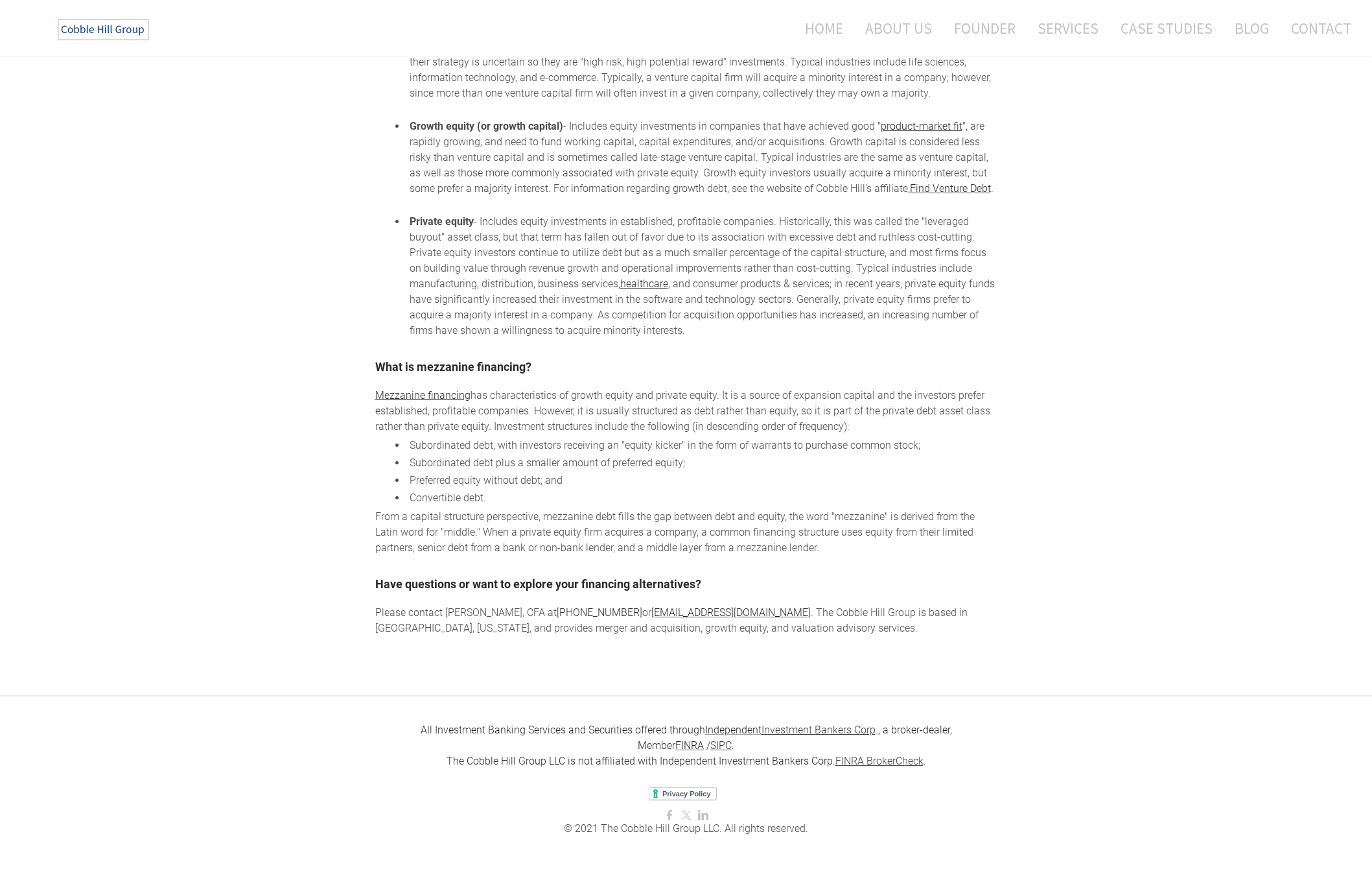
click at [538, 482] on li "Preferred equity without debt; and" at bounding box center [701, 480] width 591 height 15
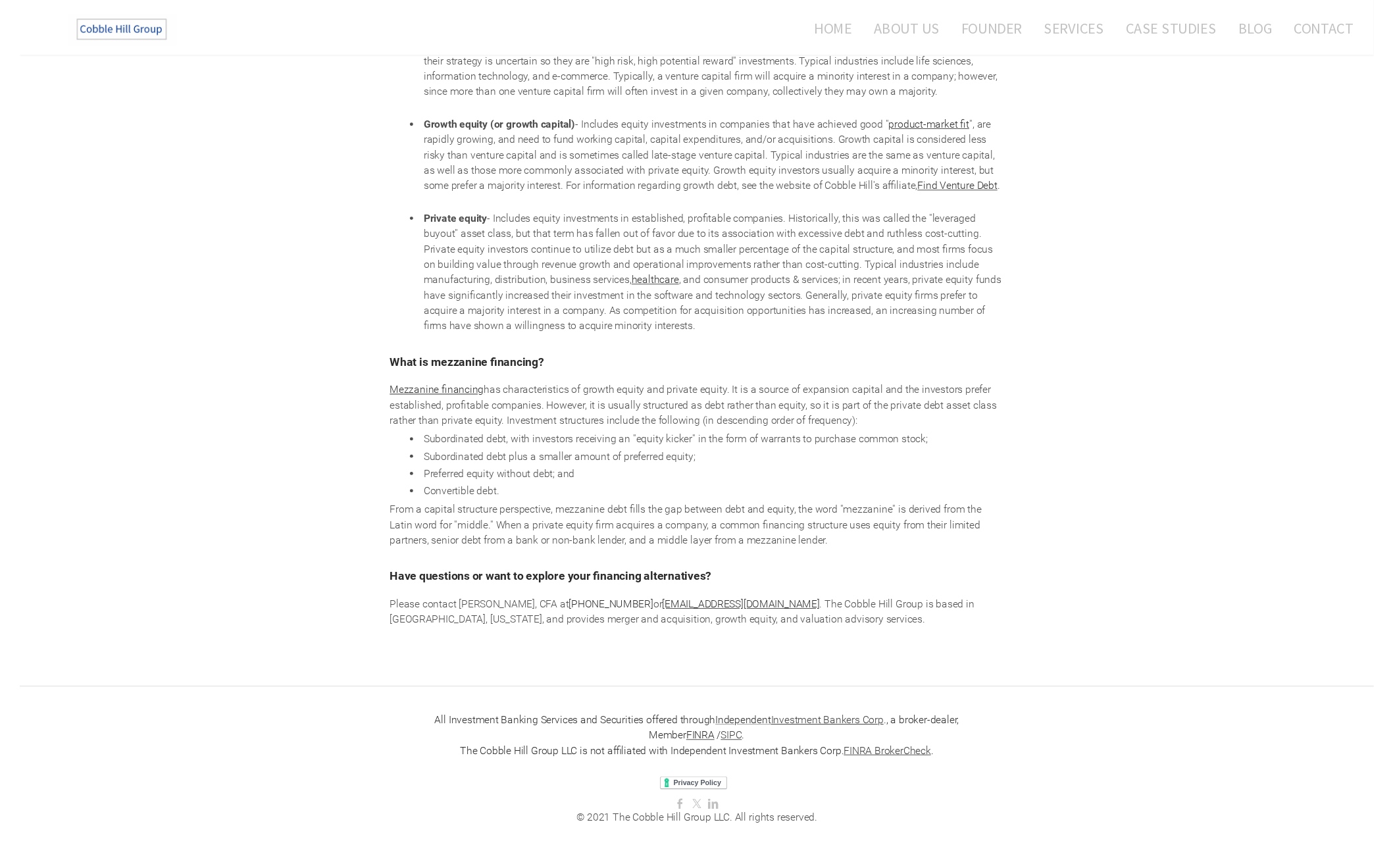
scroll to position [0, 0]
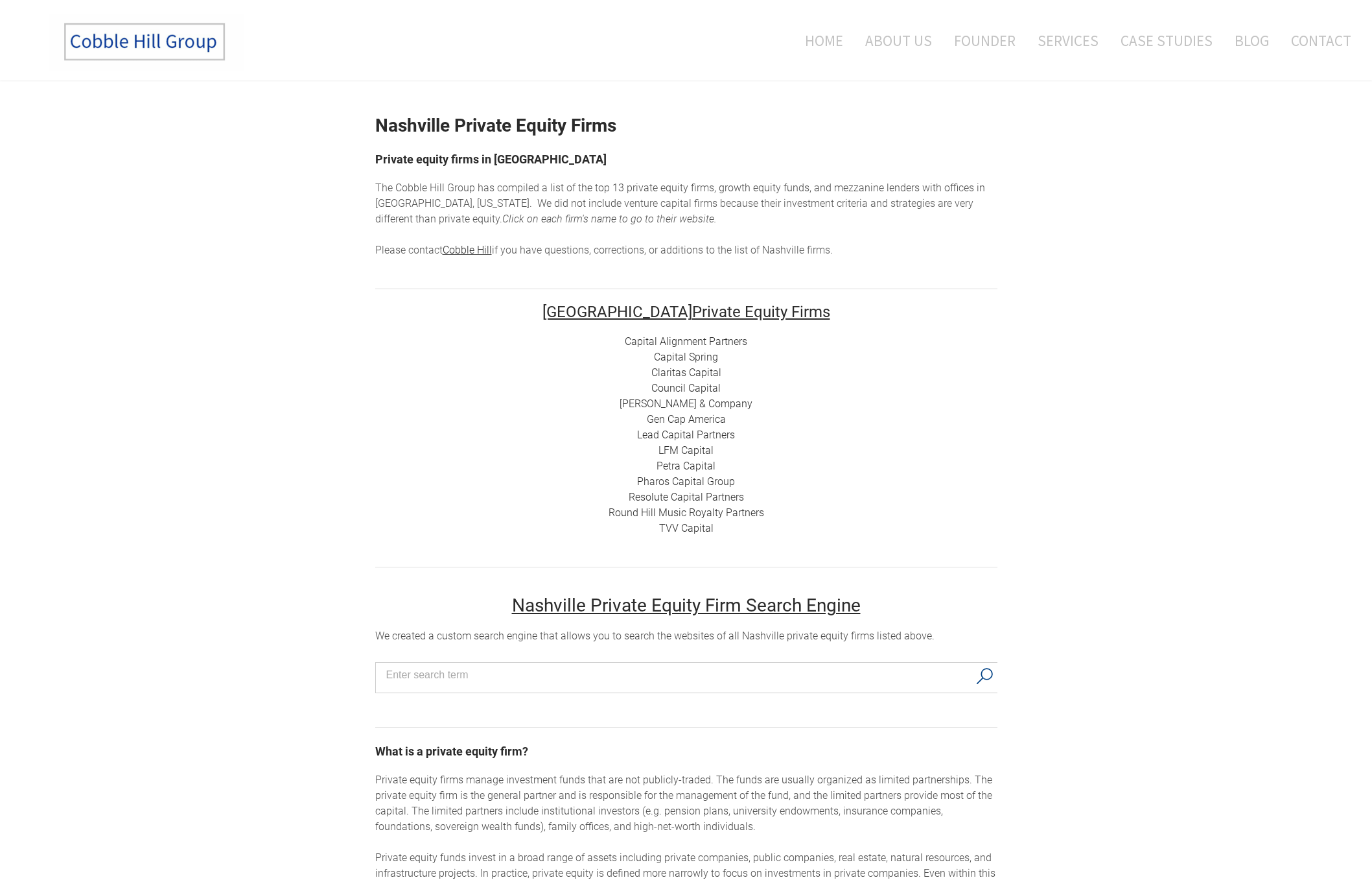
click at [674, 346] on link "Capital Alignment Partners" at bounding box center [686, 341] width 123 height 12
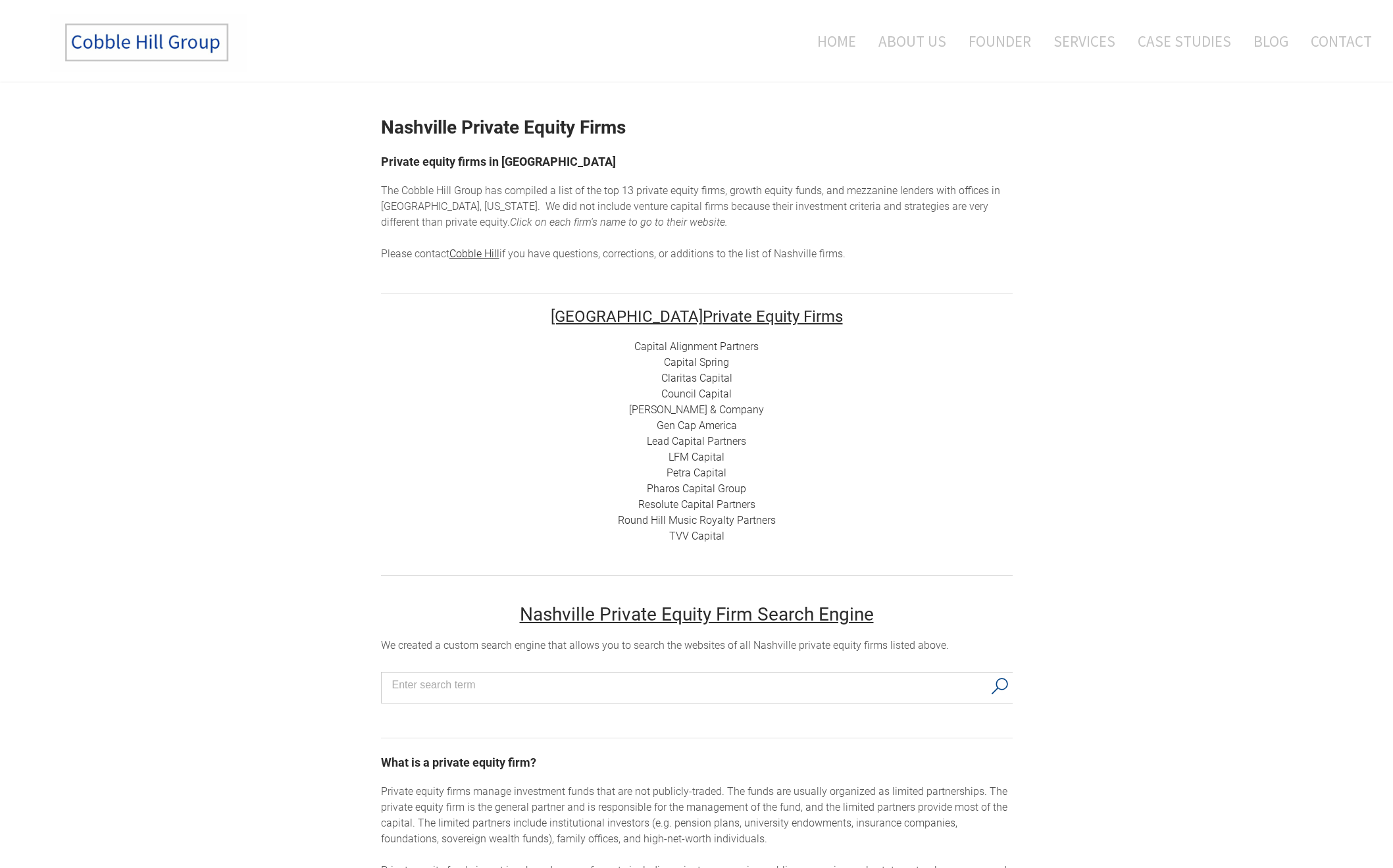
click at [720, 364] on link "Capital Spring" at bounding box center [696, 362] width 65 height 12
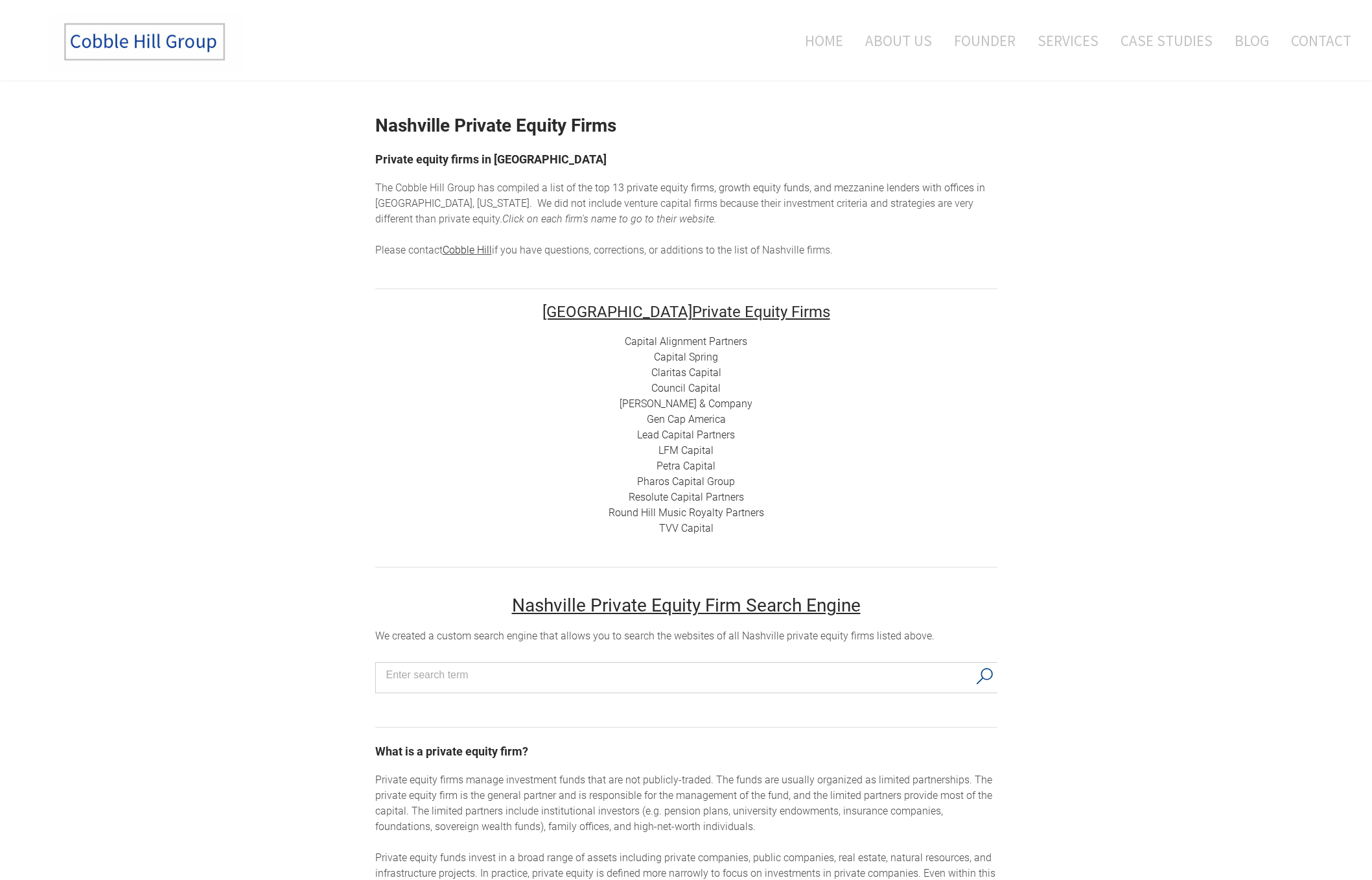
click at [702, 372] on link "Claritas Capital" at bounding box center [686, 371] width 70 height 12
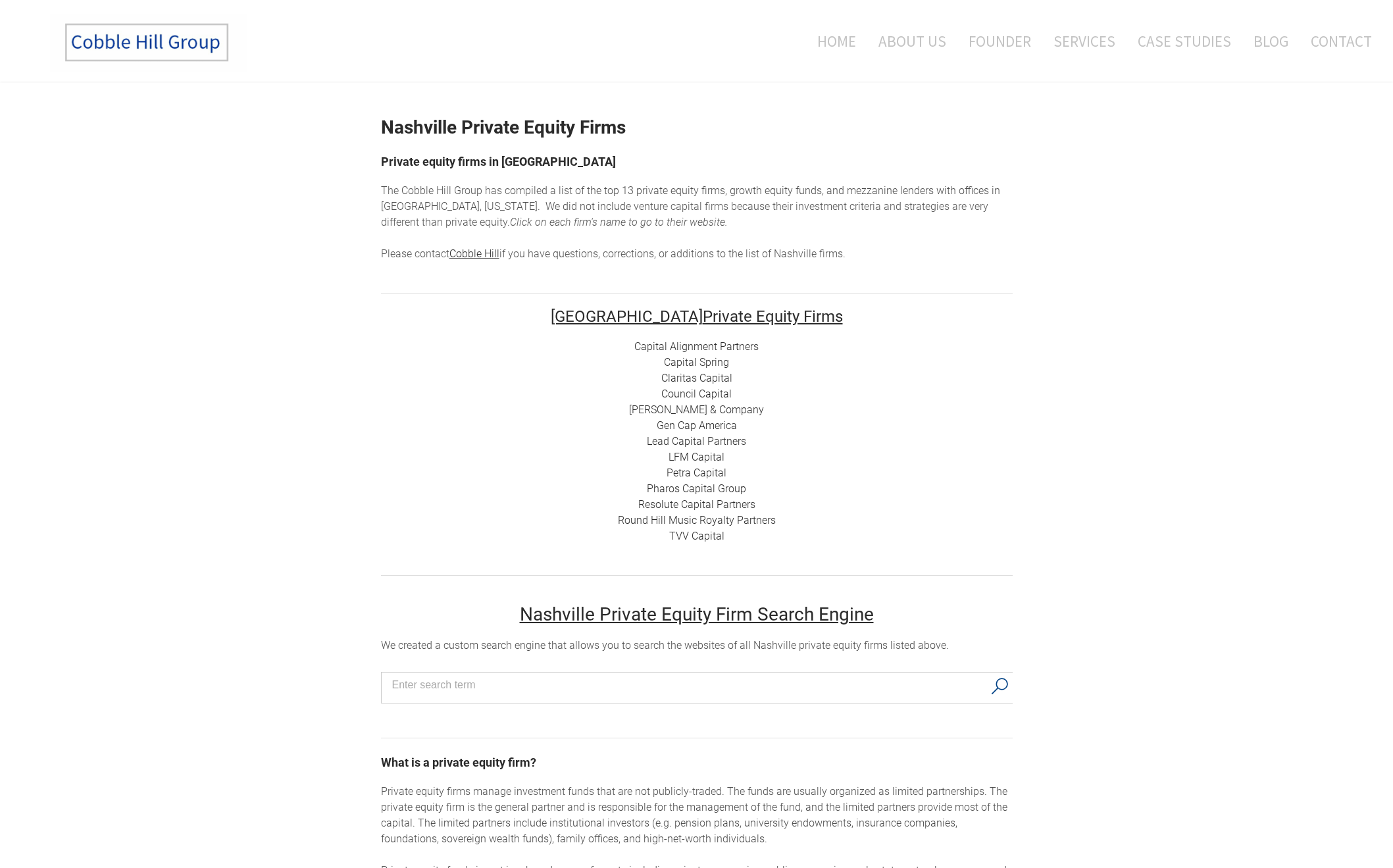
click at [704, 395] on link "Council Capital" at bounding box center [696, 393] width 70 height 12
click at [686, 408] on link "[PERSON_NAME] & Company" at bounding box center [696, 409] width 135 height 12
click at [710, 427] on link "Gen Cap America" at bounding box center [696, 425] width 81 height 12
click at [718, 537] on link "TVV Capital" at bounding box center [696, 535] width 56 height 12
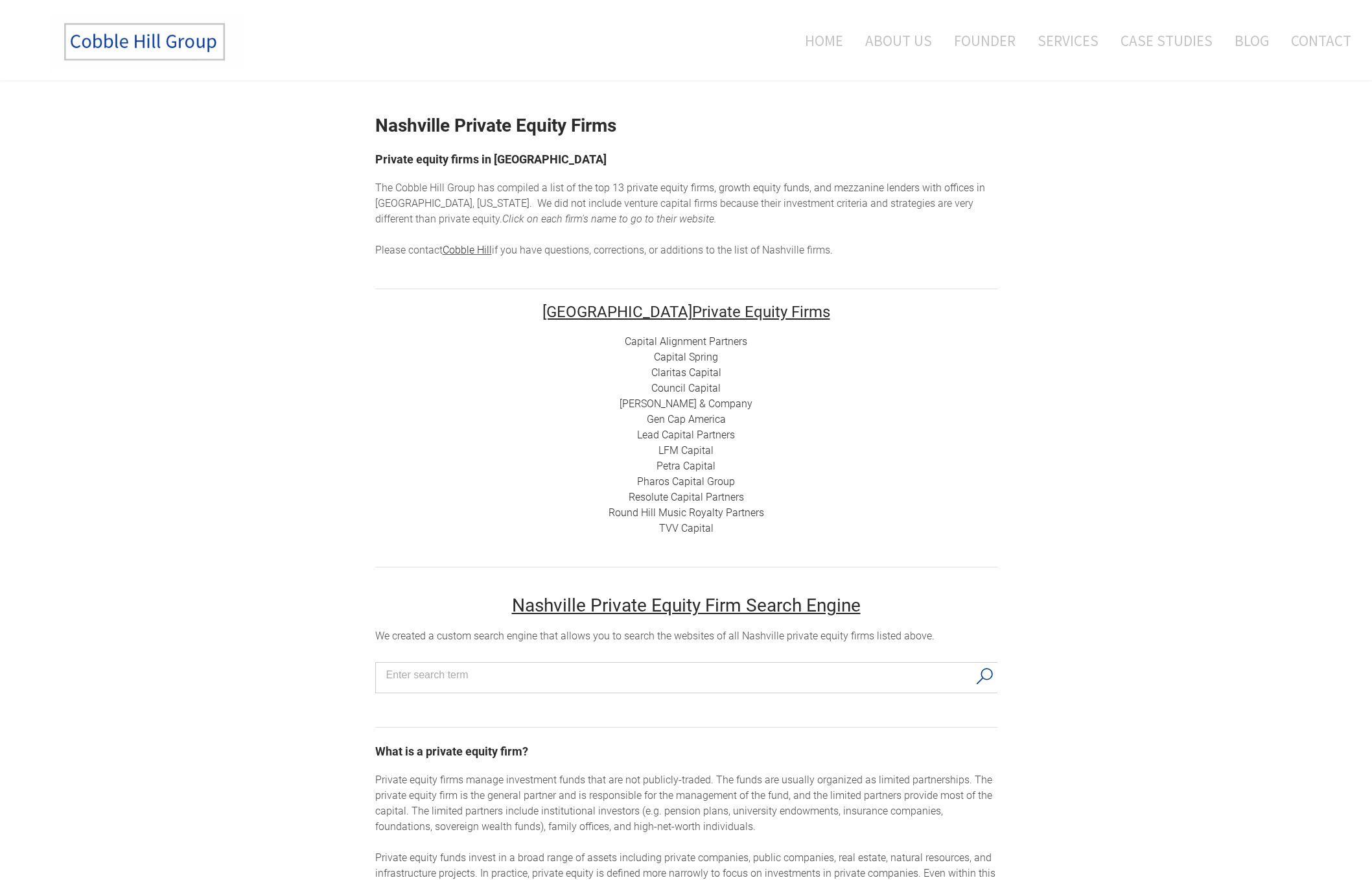
click at [690, 497] on link "Resolute Capital Partners" at bounding box center [686, 496] width 115 height 12
